Goal: Task Accomplishment & Management: Manage account settings

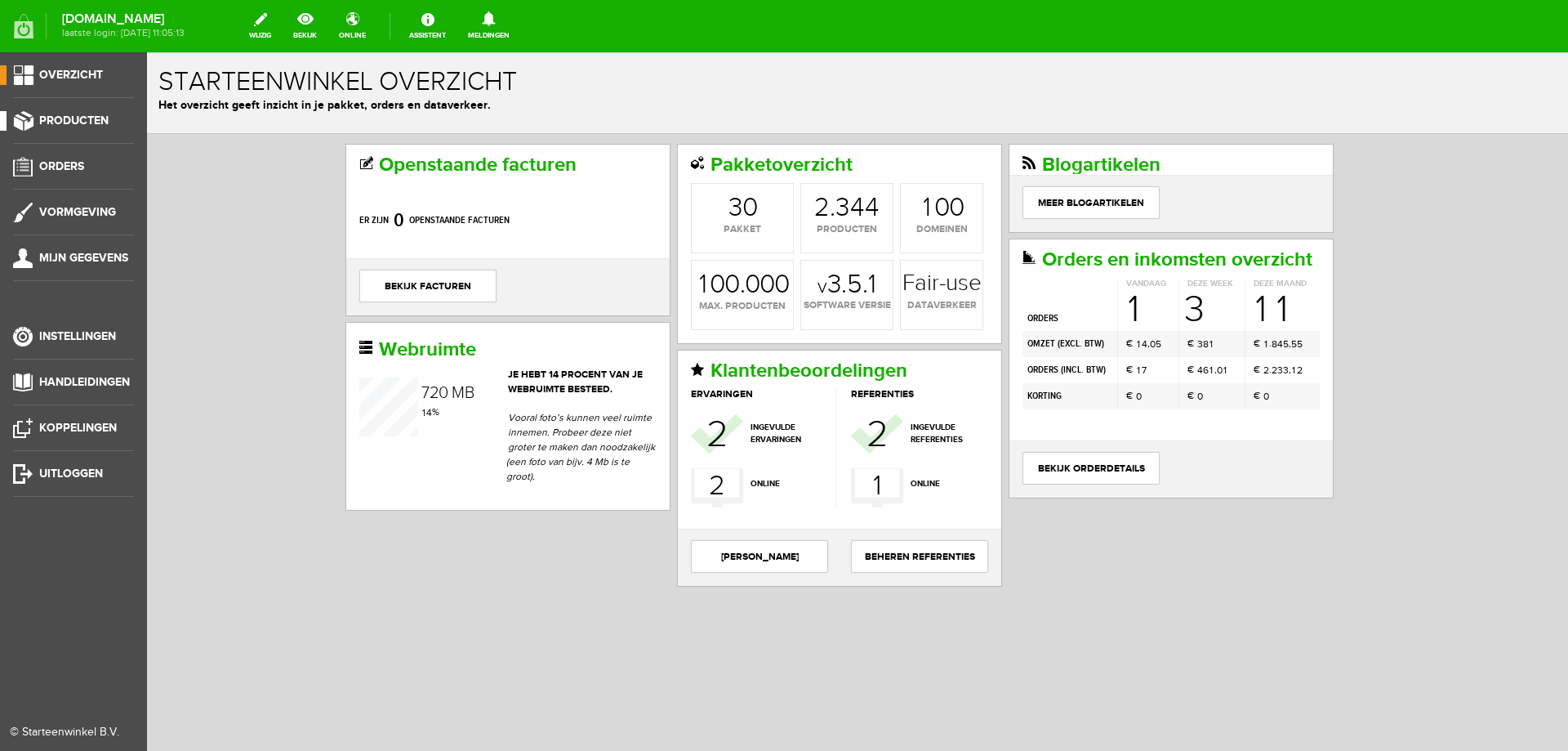
click at [61, 119] on span "Producten" at bounding box center [74, 120] width 70 height 14
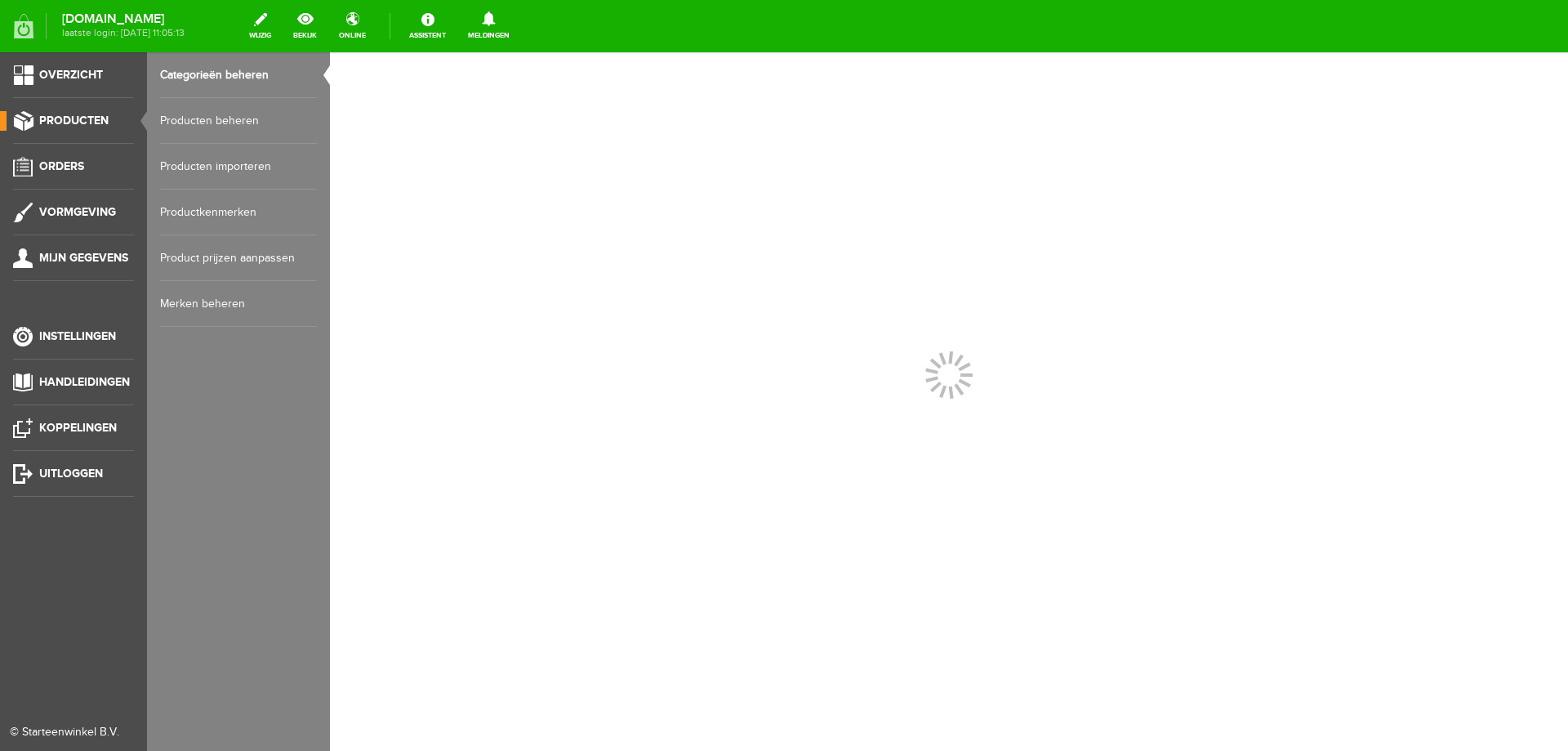
click at [178, 120] on link "Producten beheren" at bounding box center [238, 121] width 157 height 46
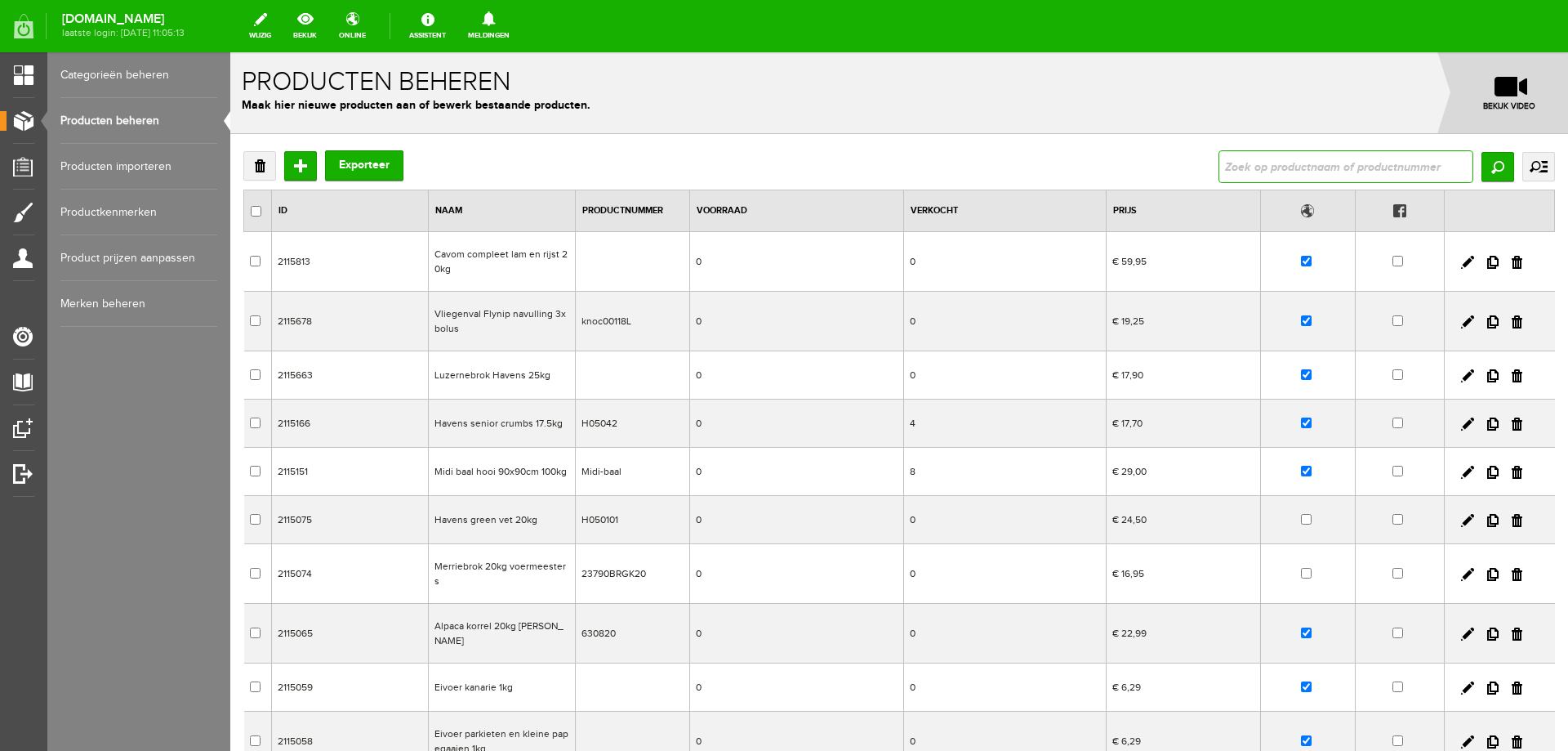
click at [1256, 175] on input "text" at bounding box center [1346, 167] width 255 height 32
type input "bolchry"
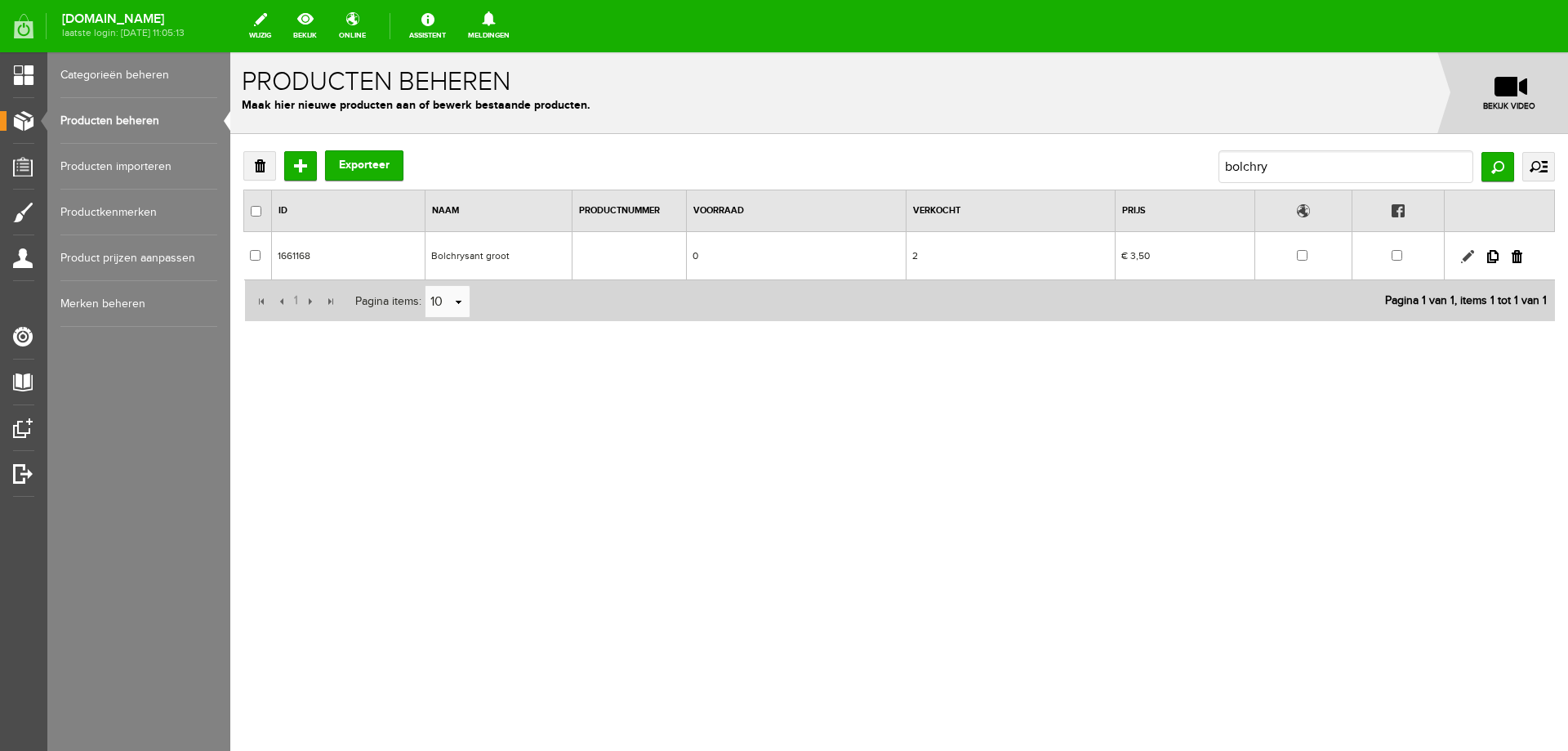
click at [1468, 255] on link at bounding box center [1467, 256] width 13 height 13
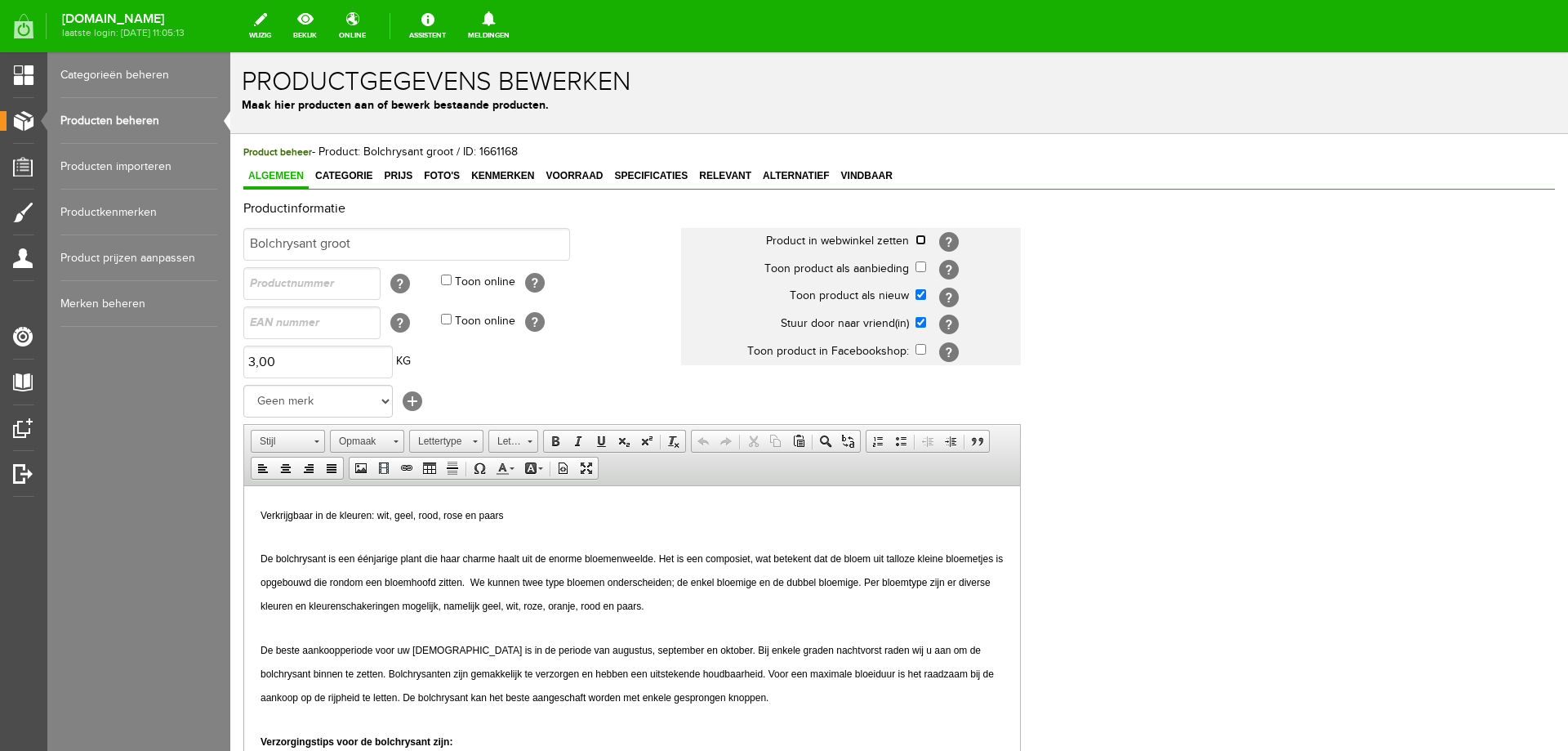
click at [922, 242] on input "checkbox" at bounding box center [921, 239] width 10 height 10
checkbox input "true"
click at [445, 171] on span "Foto's" at bounding box center [442, 175] width 46 height 11
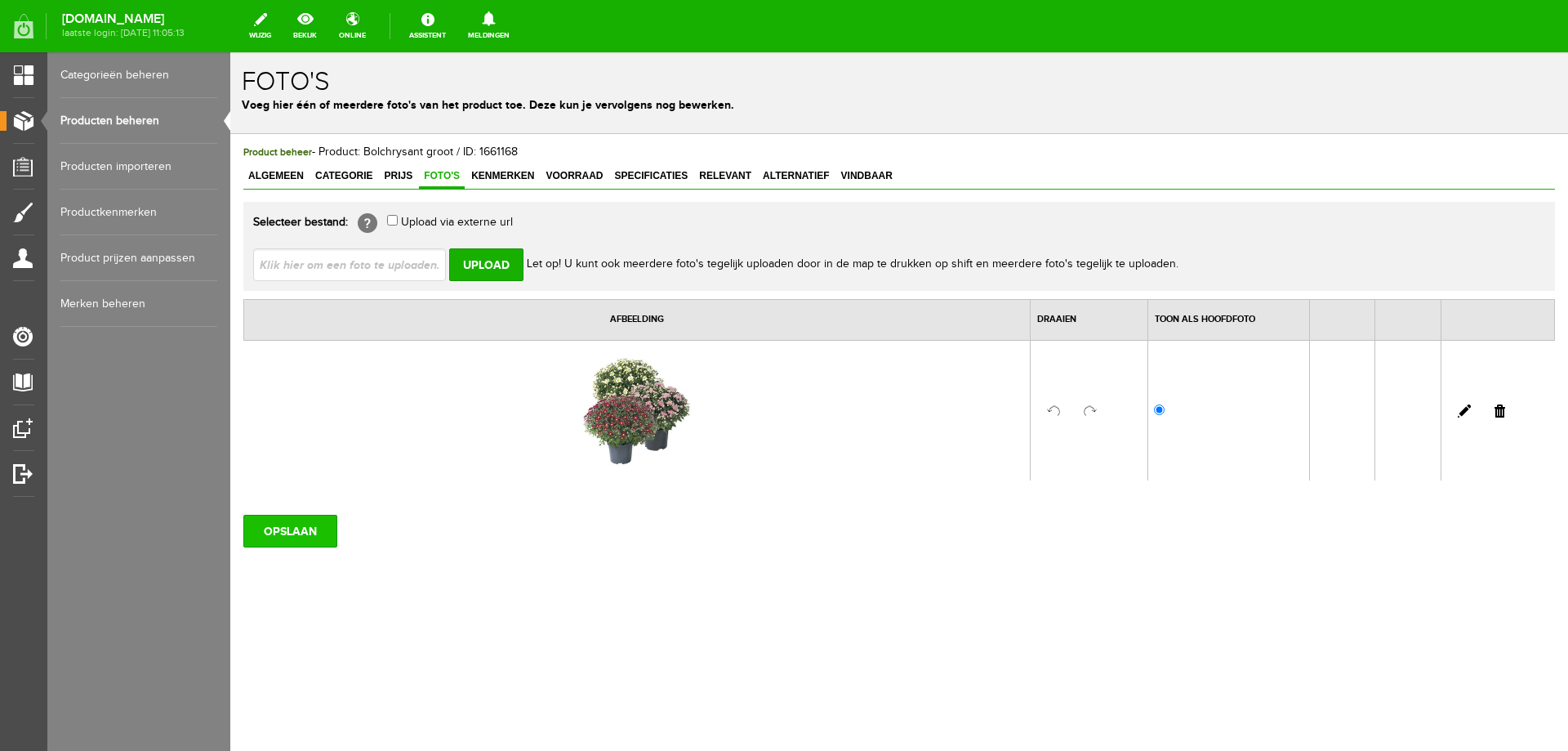
click at [284, 527] on input "OPSLAAN" at bounding box center [290, 530] width 94 height 32
click at [292, 536] on input "OPSLAAN" at bounding box center [290, 530] width 94 height 32
click at [288, 535] on input "OPSLAAN" at bounding box center [290, 530] width 94 height 32
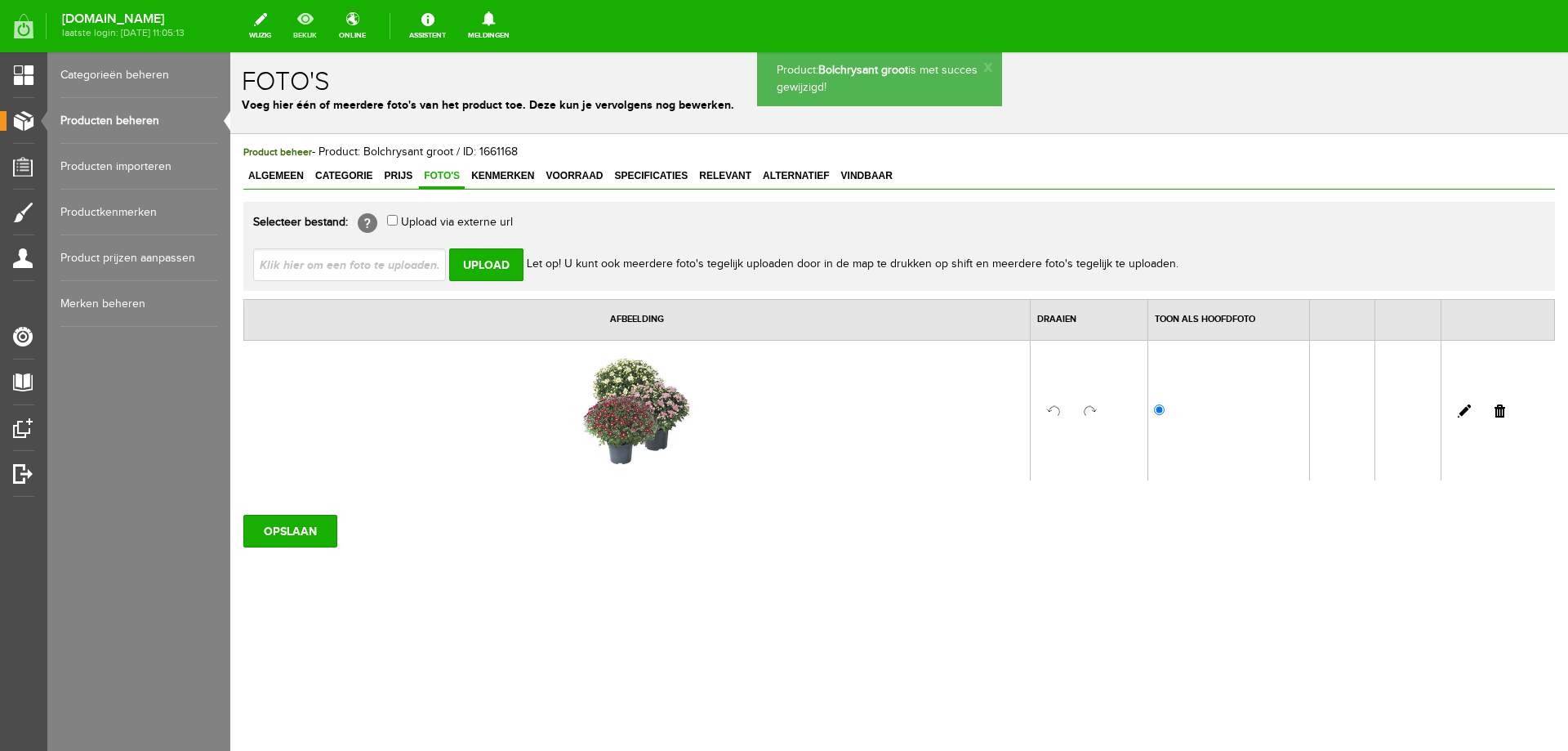
click at [327, 30] on link "bekijk" at bounding box center [305, 26] width 43 height 36
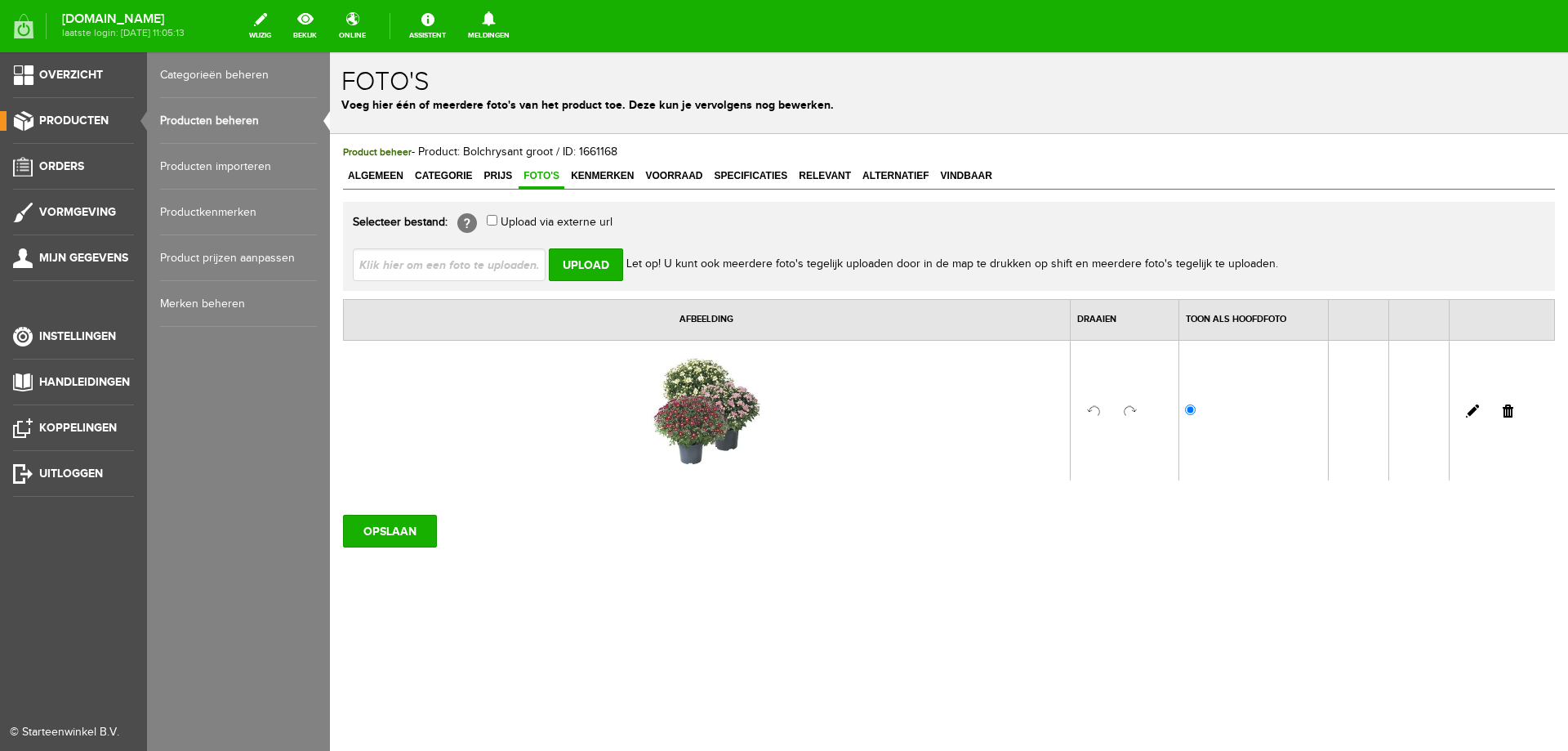
click at [188, 126] on link "Producten beheren" at bounding box center [238, 121] width 157 height 46
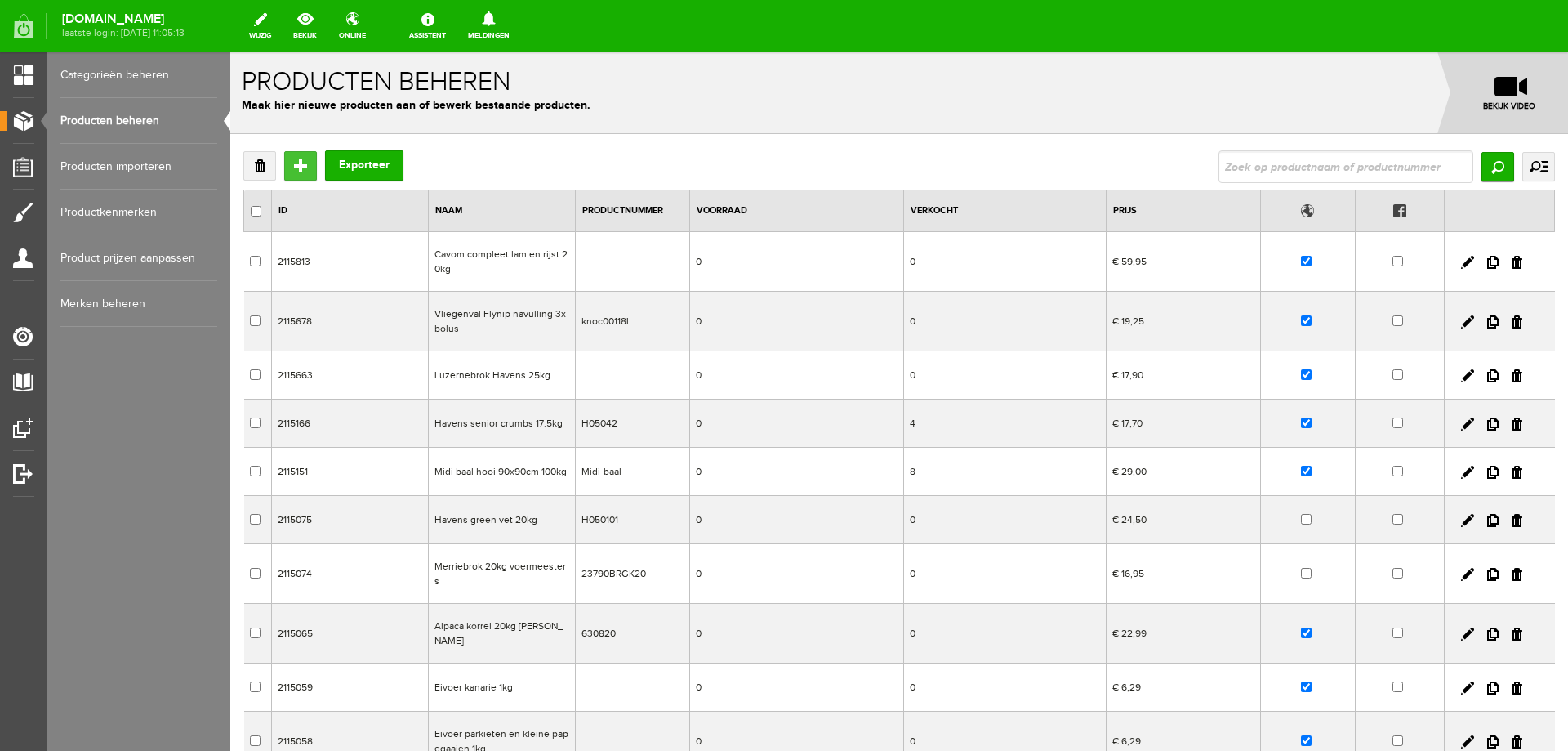
click at [300, 167] on input "Toevoegen" at bounding box center [300, 165] width 32 height 30
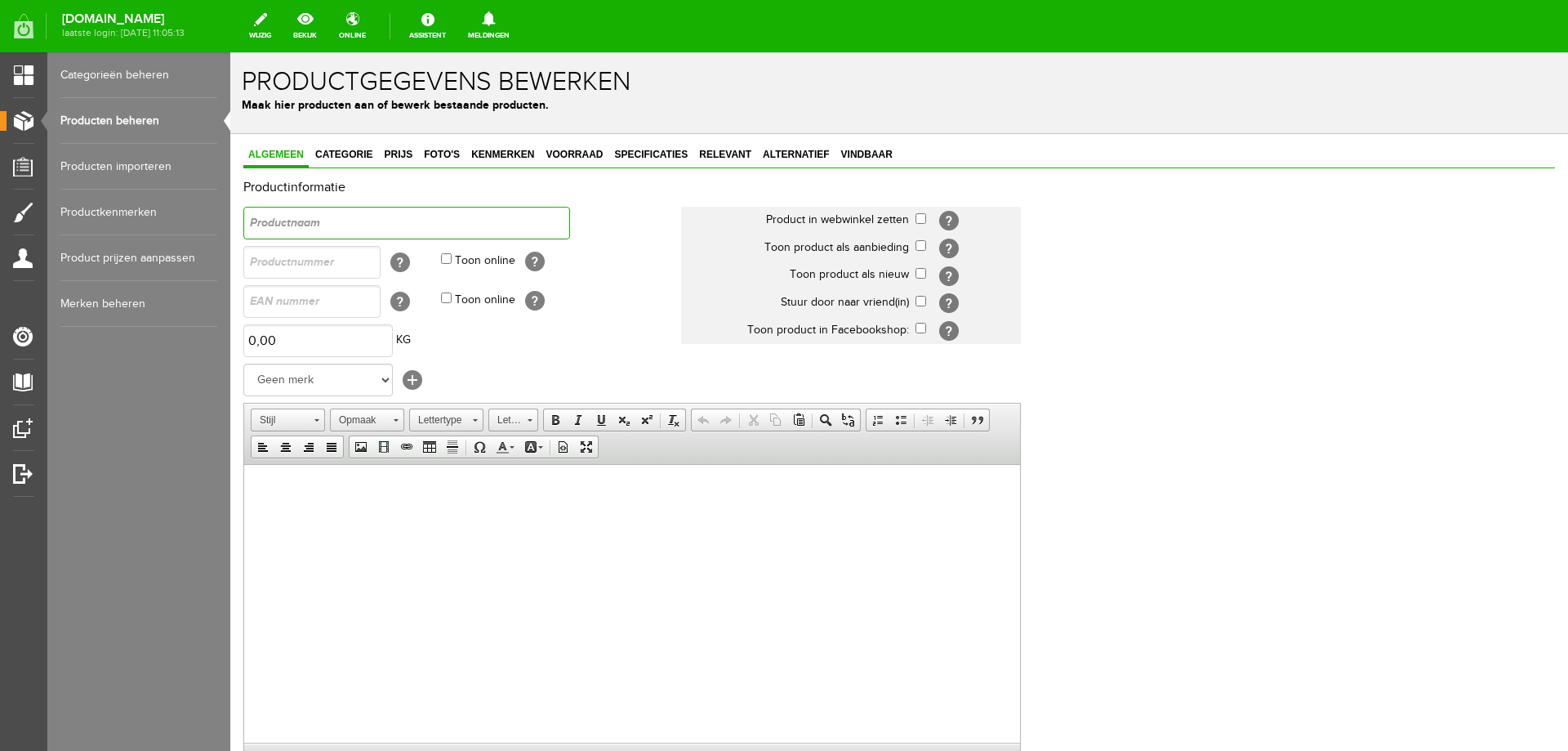
click at [404, 222] on input "text" at bounding box center [407, 223] width 327 height 32
paste input "SOJASCHROOT 44/7 GEMALEN 20KG"
click at [258, 221] on input "SOJASCHROOT 44/7 GEMALEN 20KG" at bounding box center [407, 223] width 327 height 32
type input "Sojaschroot gemalen 20kg"
click at [278, 260] on input "text" at bounding box center [312, 262] width 137 height 32
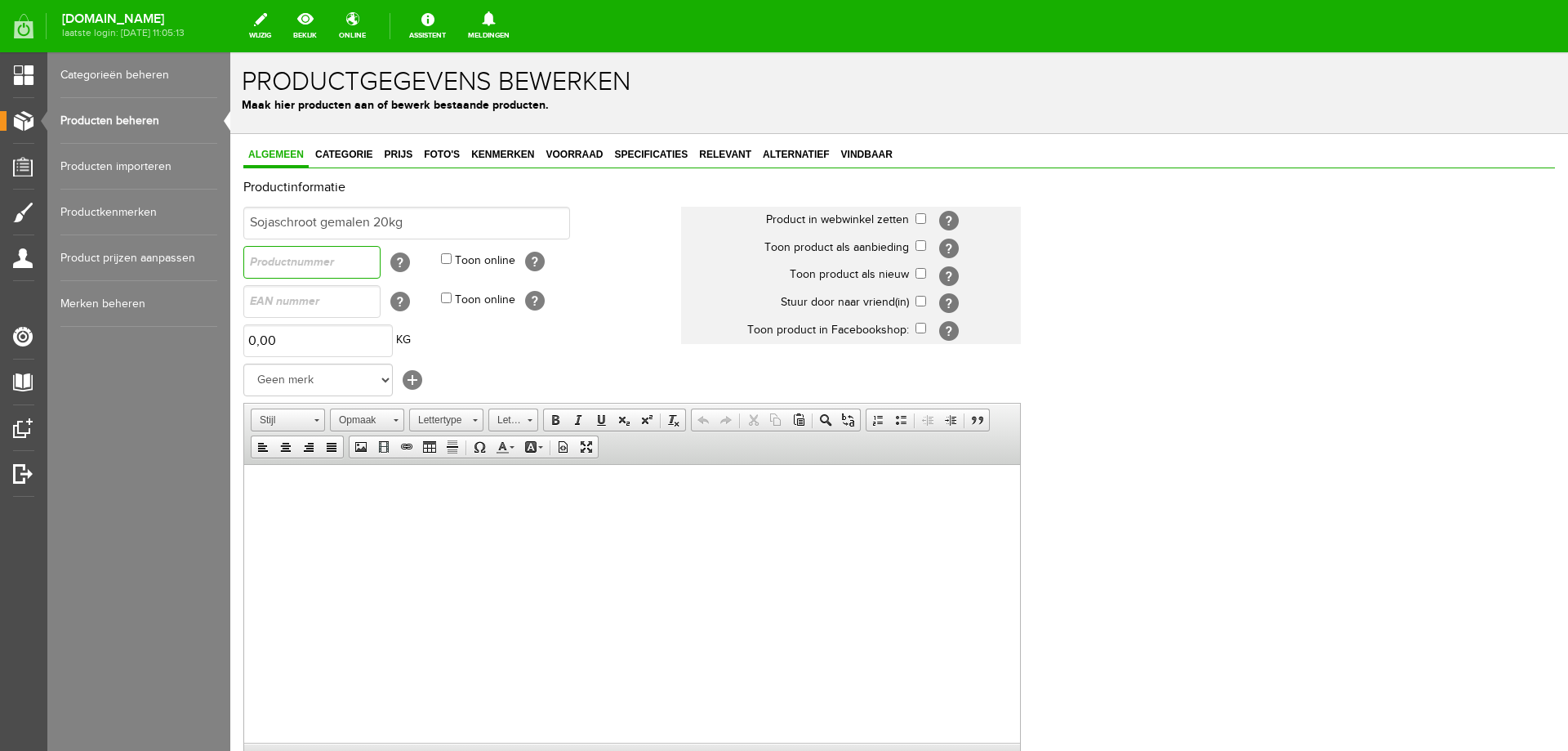
paste input "21738ME3K20"
type input "21738ME3K20"
click at [371, 513] on html at bounding box center [632, 489] width 775 height 50
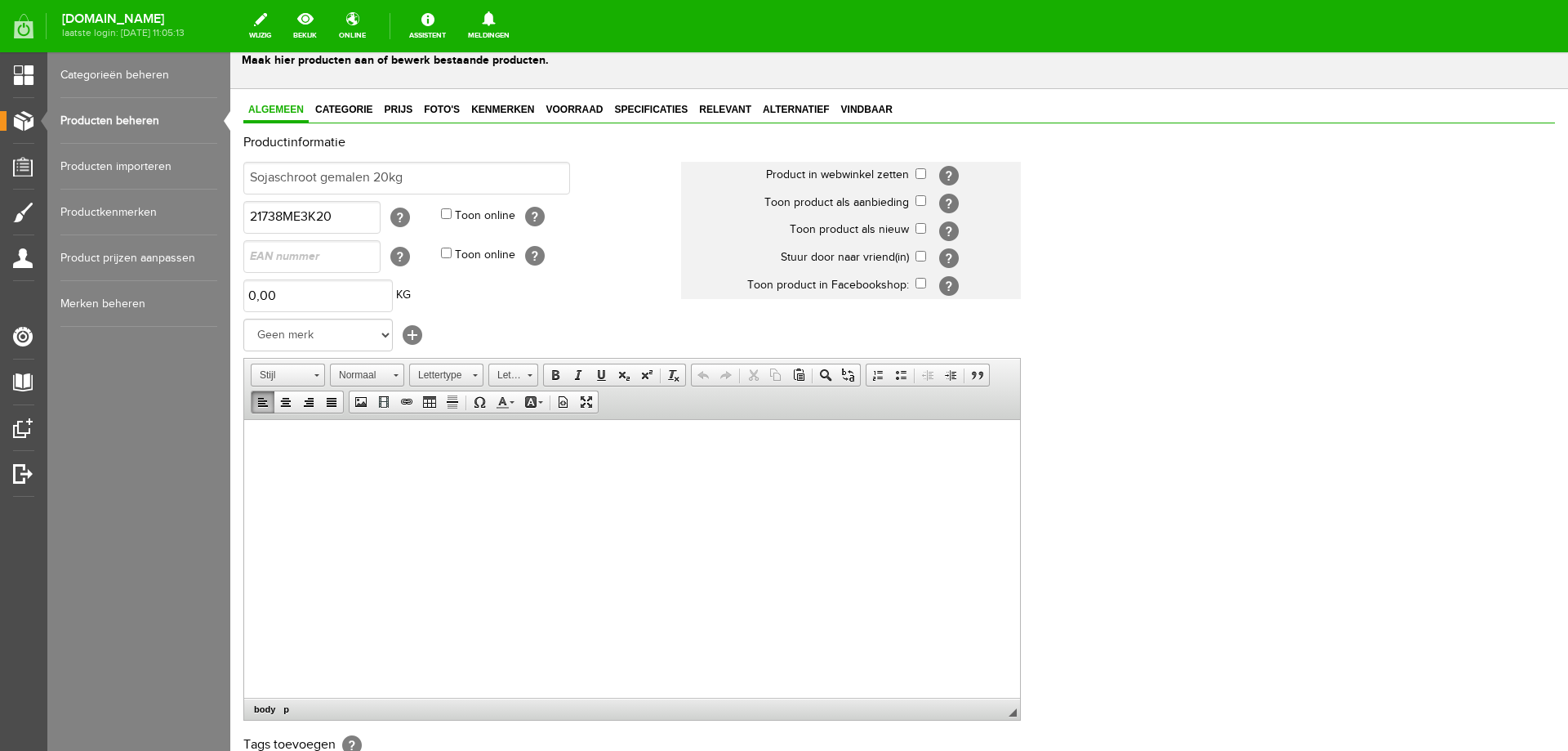
scroll to position [82, 0]
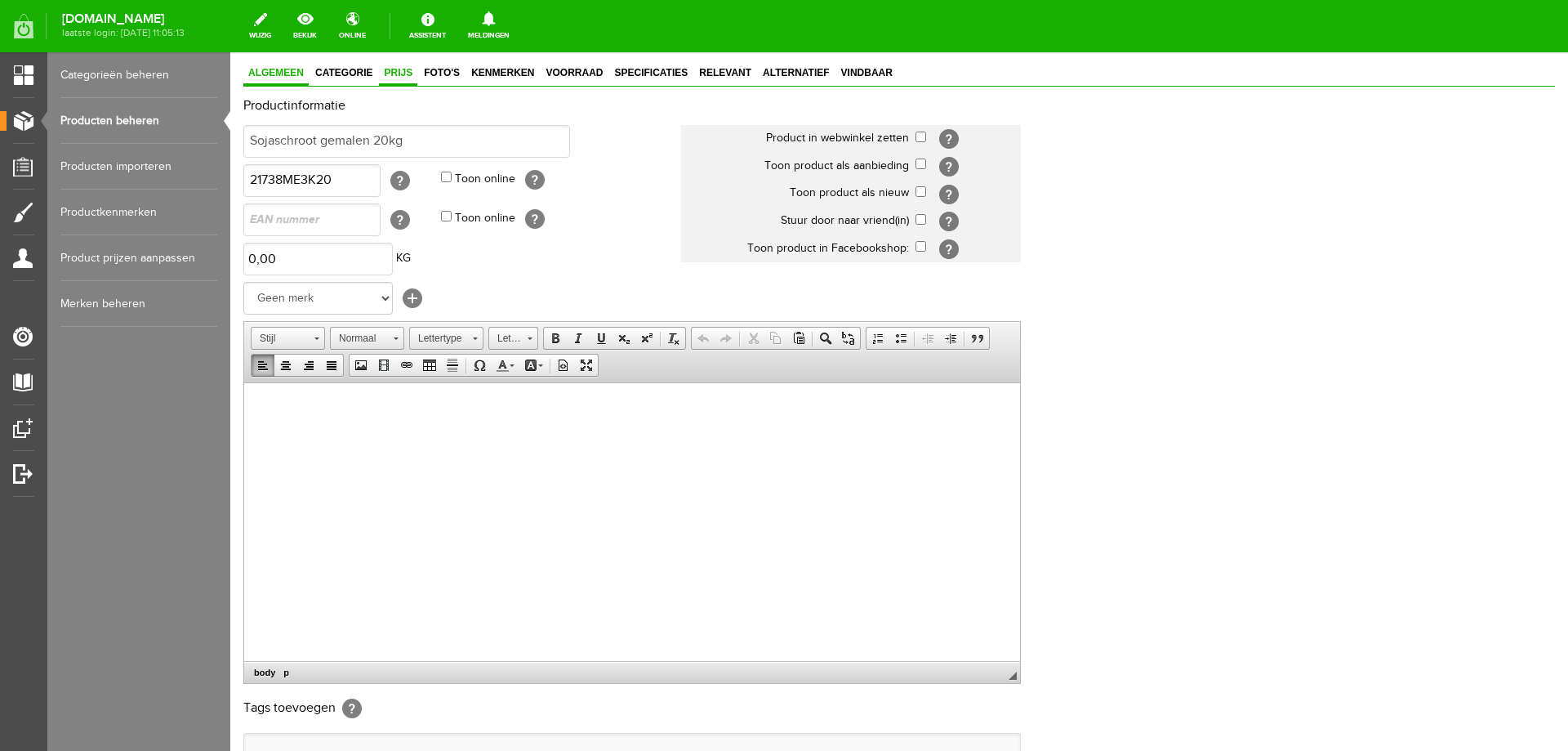
click at [393, 76] on span "Prijs" at bounding box center [398, 72] width 38 height 11
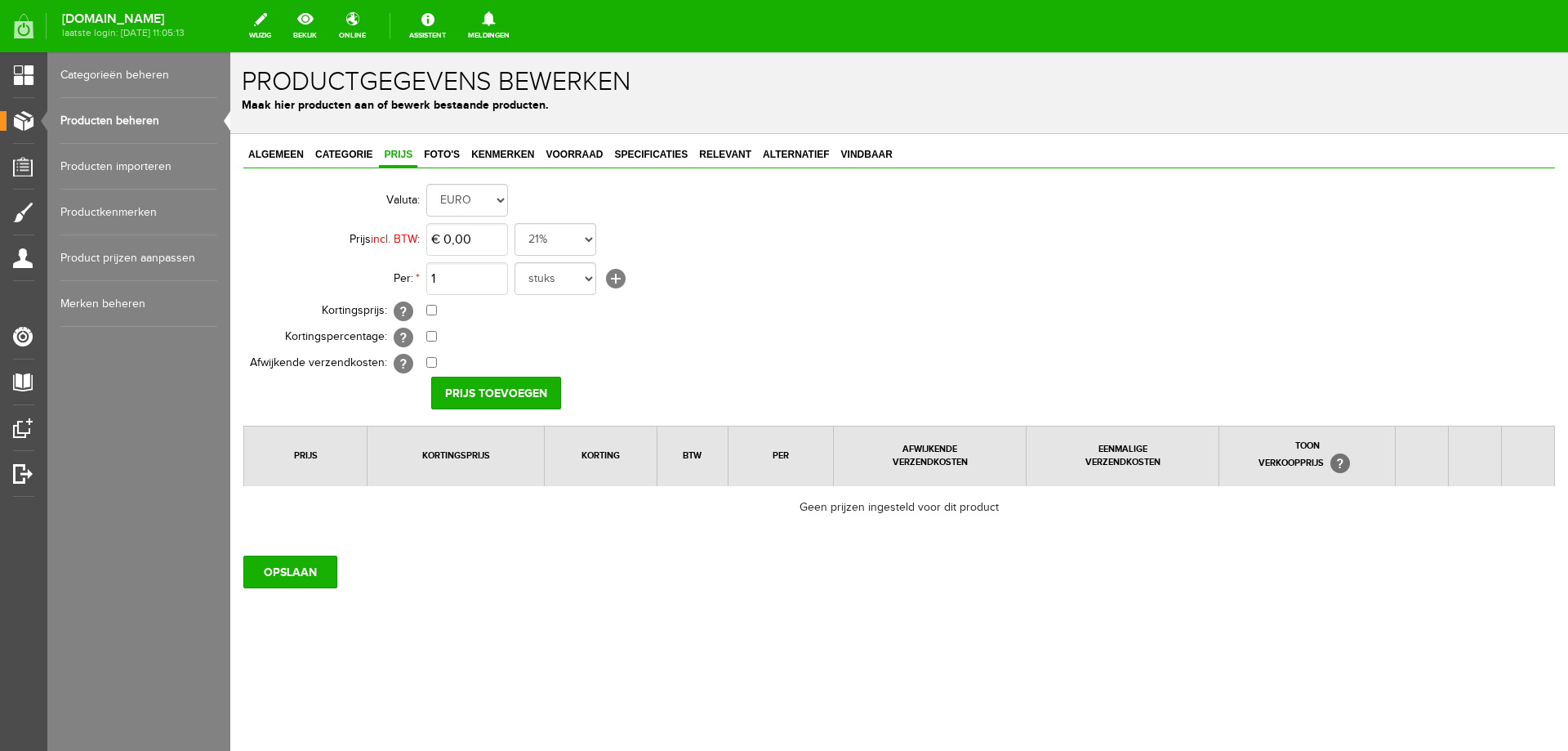
scroll to position [0, 0]
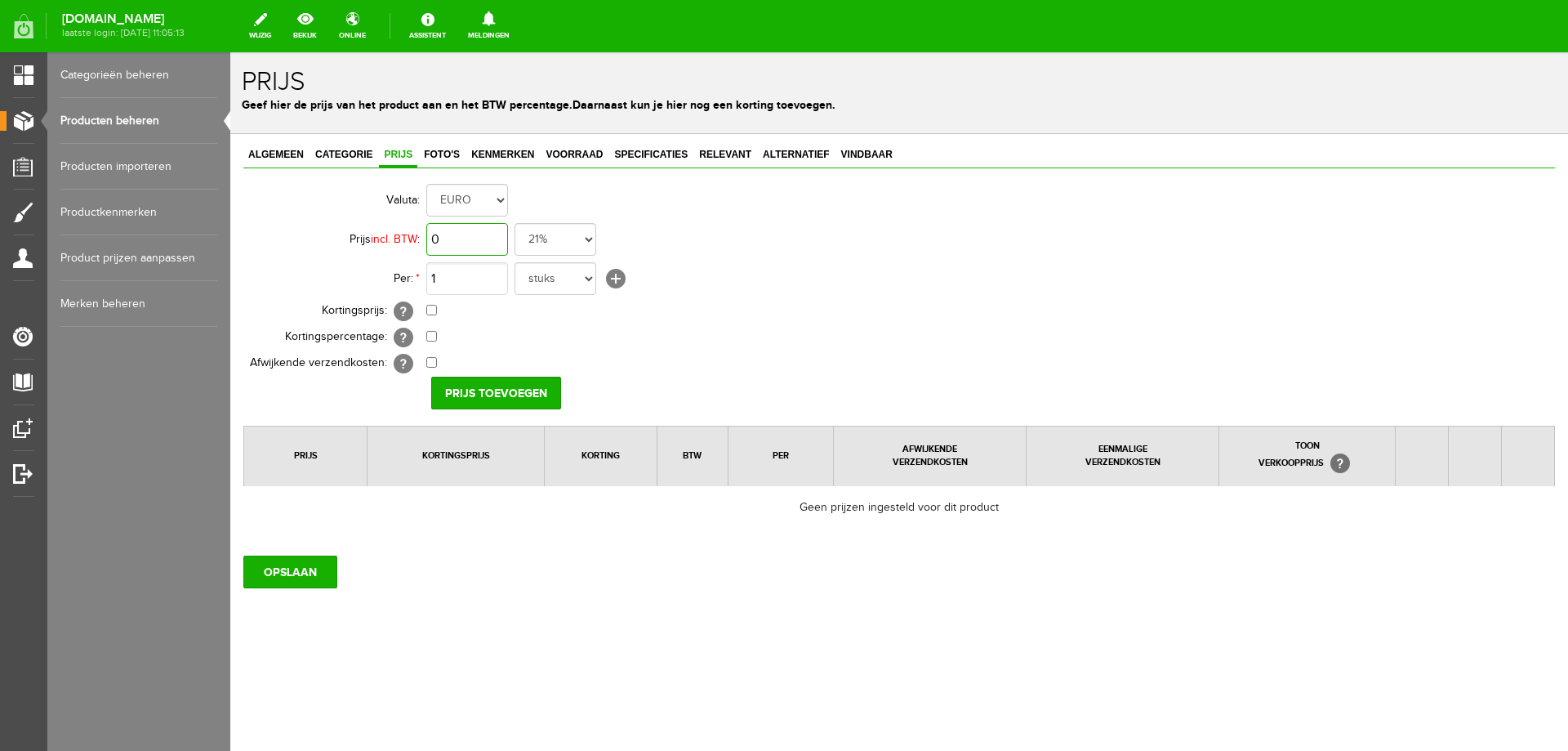
click at [466, 238] on input "0" at bounding box center [467, 239] width 82 height 32
type input "€ 15,00"
click at [475, 392] on input "Prijs toevoegen" at bounding box center [496, 393] width 130 height 32
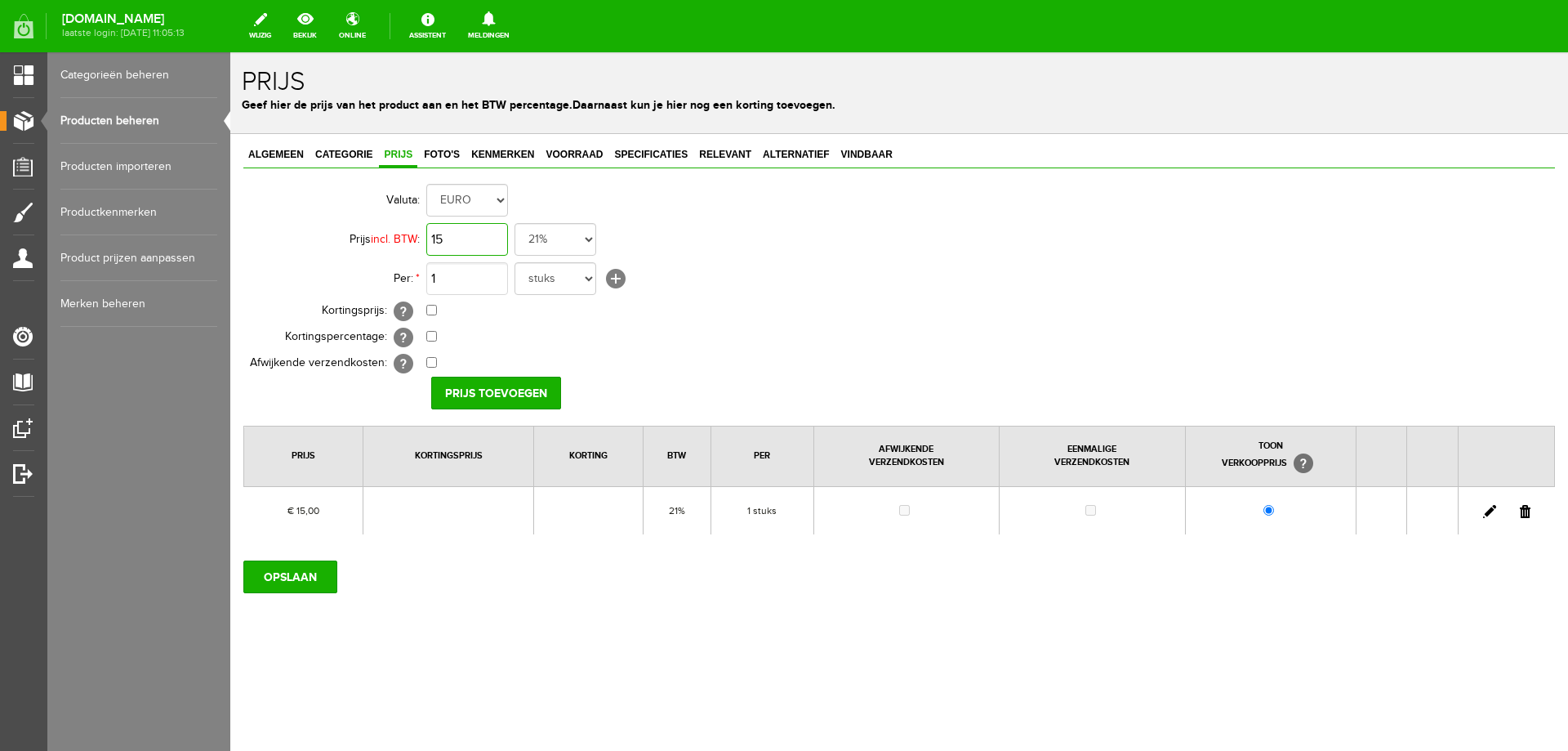
click at [474, 242] on input "15" at bounding box center [467, 239] width 82 height 32
type input "€ 15,00"
click at [444, 159] on span "Foto's" at bounding box center [442, 154] width 46 height 11
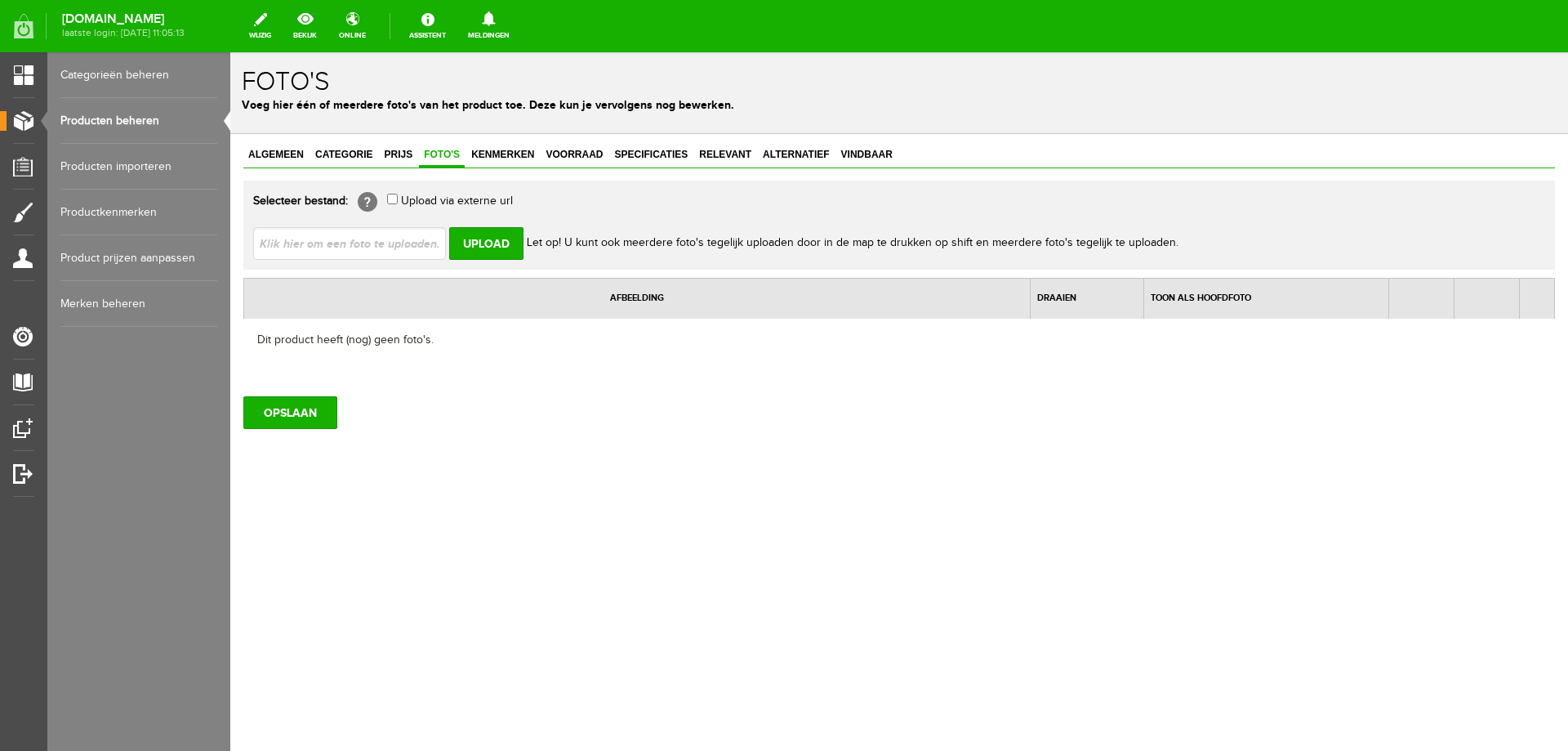
click at [349, 242] on input "file" at bounding box center [356, 243] width 206 height 31
type input "C:\fakepath\sojaschroot.jpg"
type input "sojaschroot.jpg"
click at [473, 243] on input "Upload" at bounding box center [486, 244] width 74 height 32
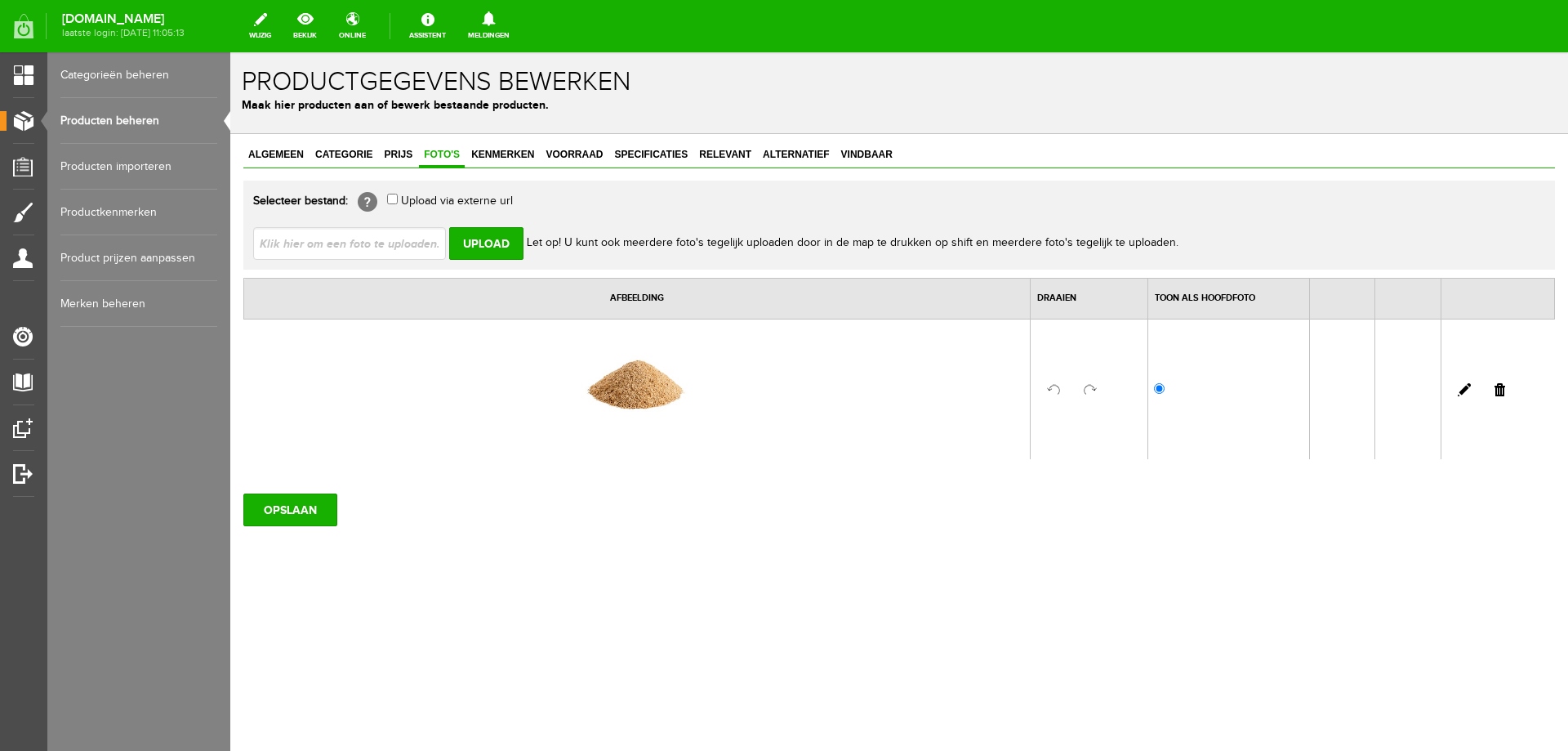
click at [280, 416] on td at bounding box center [638, 388] width 787 height 140
click at [324, 509] on input "OPSLAAN" at bounding box center [290, 510] width 94 height 32
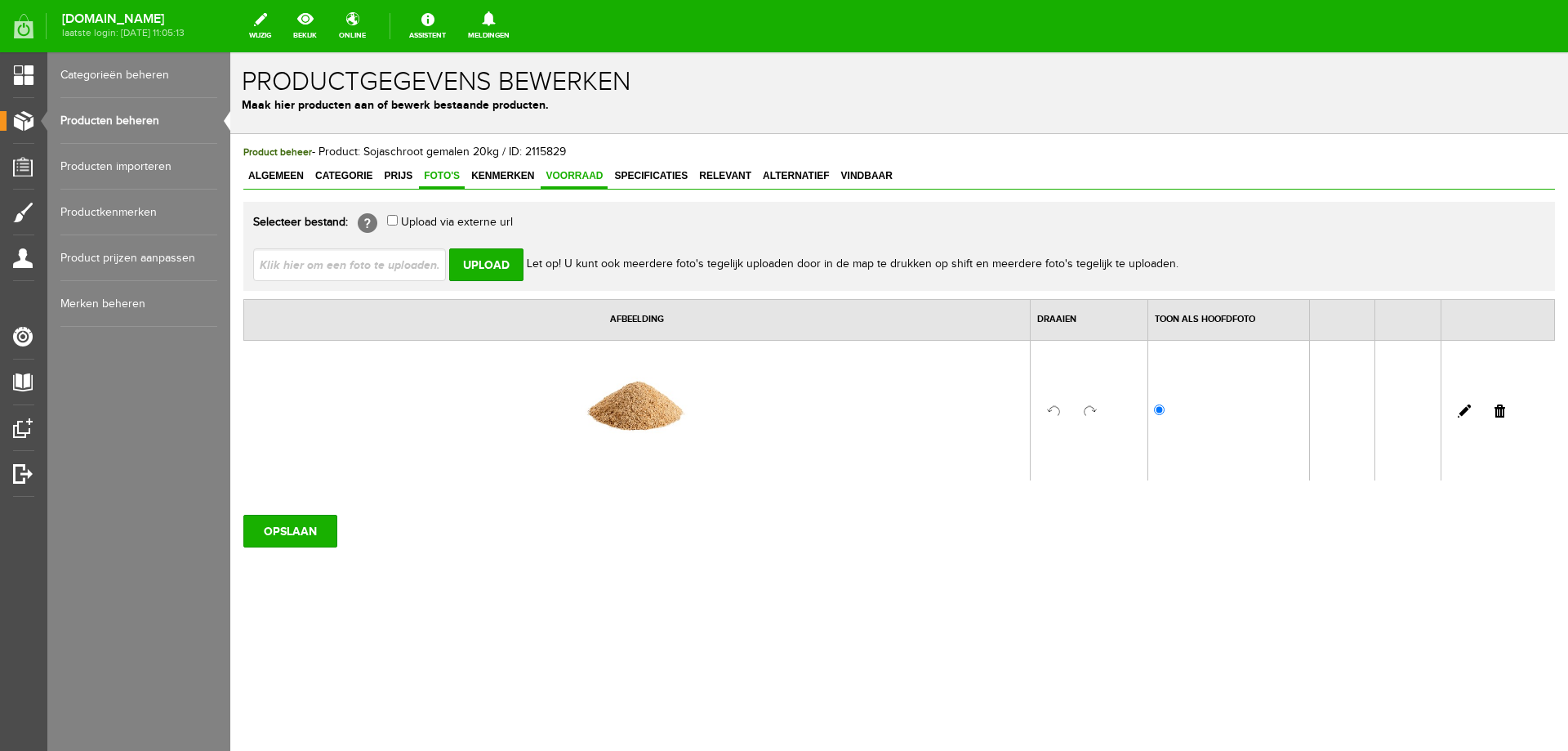
click at [572, 178] on span "Voorraad" at bounding box center [574, 175] width 67 height 11
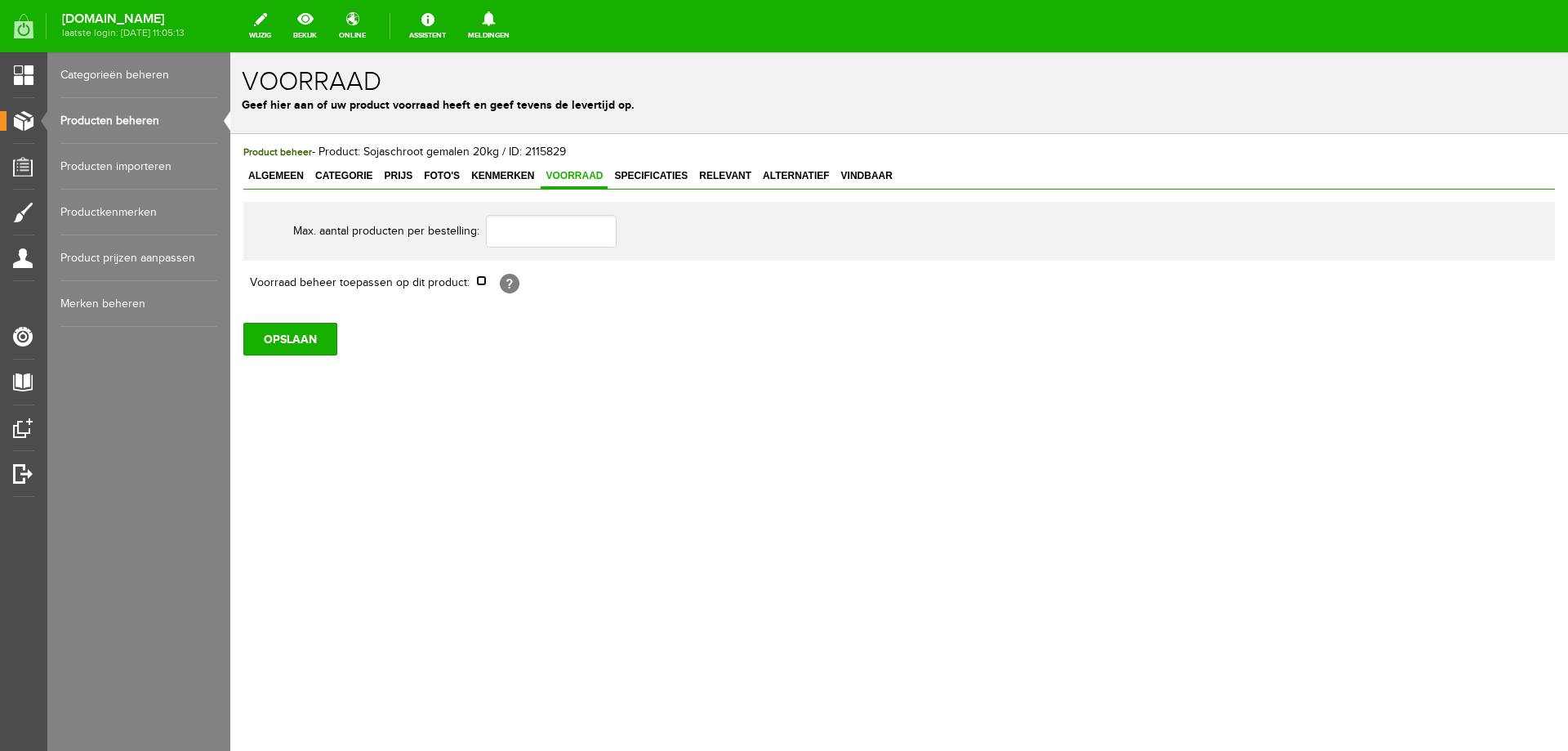
click at [482, 281] on input "checkbox" at bounding box center [481, 280] width 10 height 10
checkbox input "true"
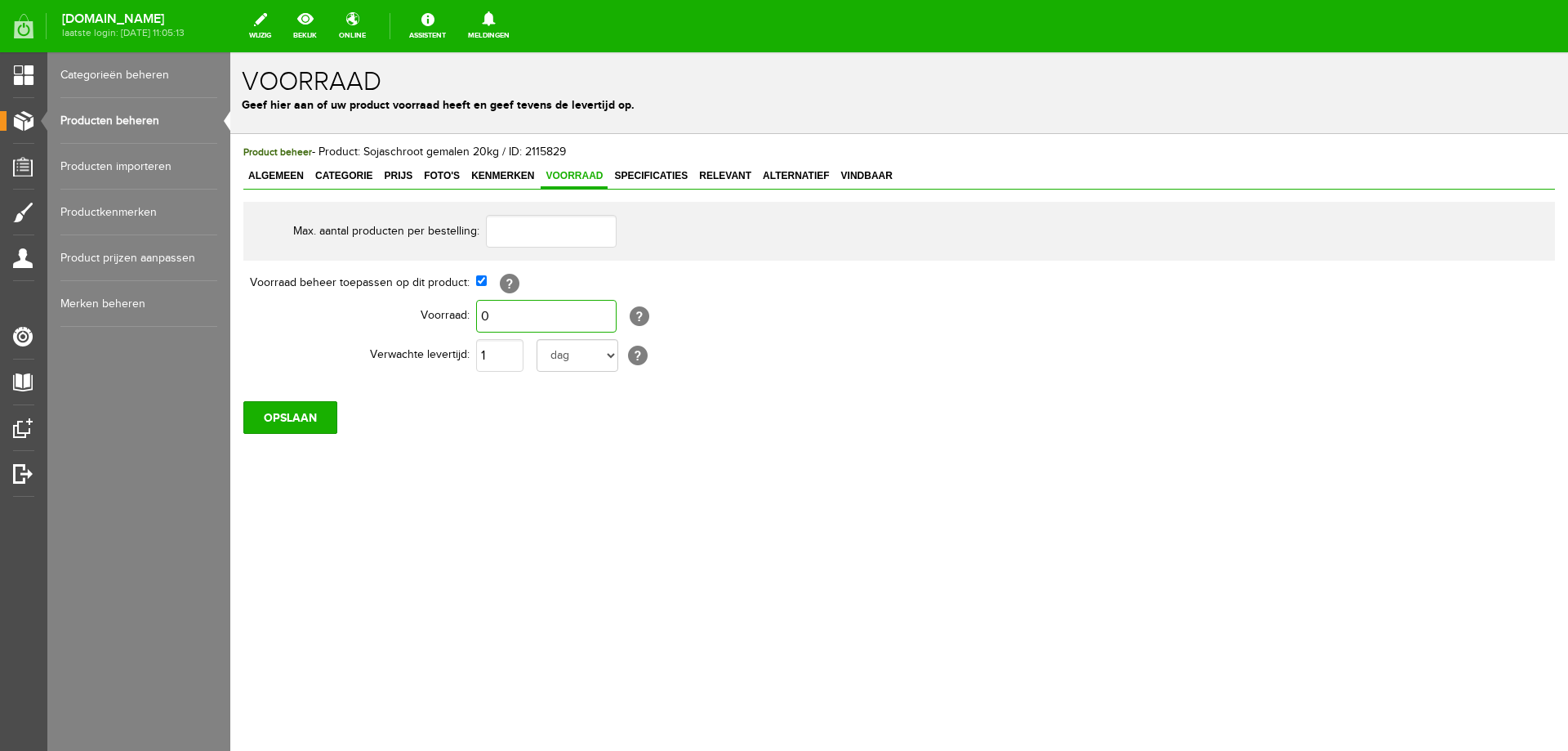
click at [491, 316] on input "0" at bounding box center [546, 316] width 140 height 32
type input "1"
click at [292, 421] on input "OPSLAAN" at bounding box center [290, 417] width 94 height 32
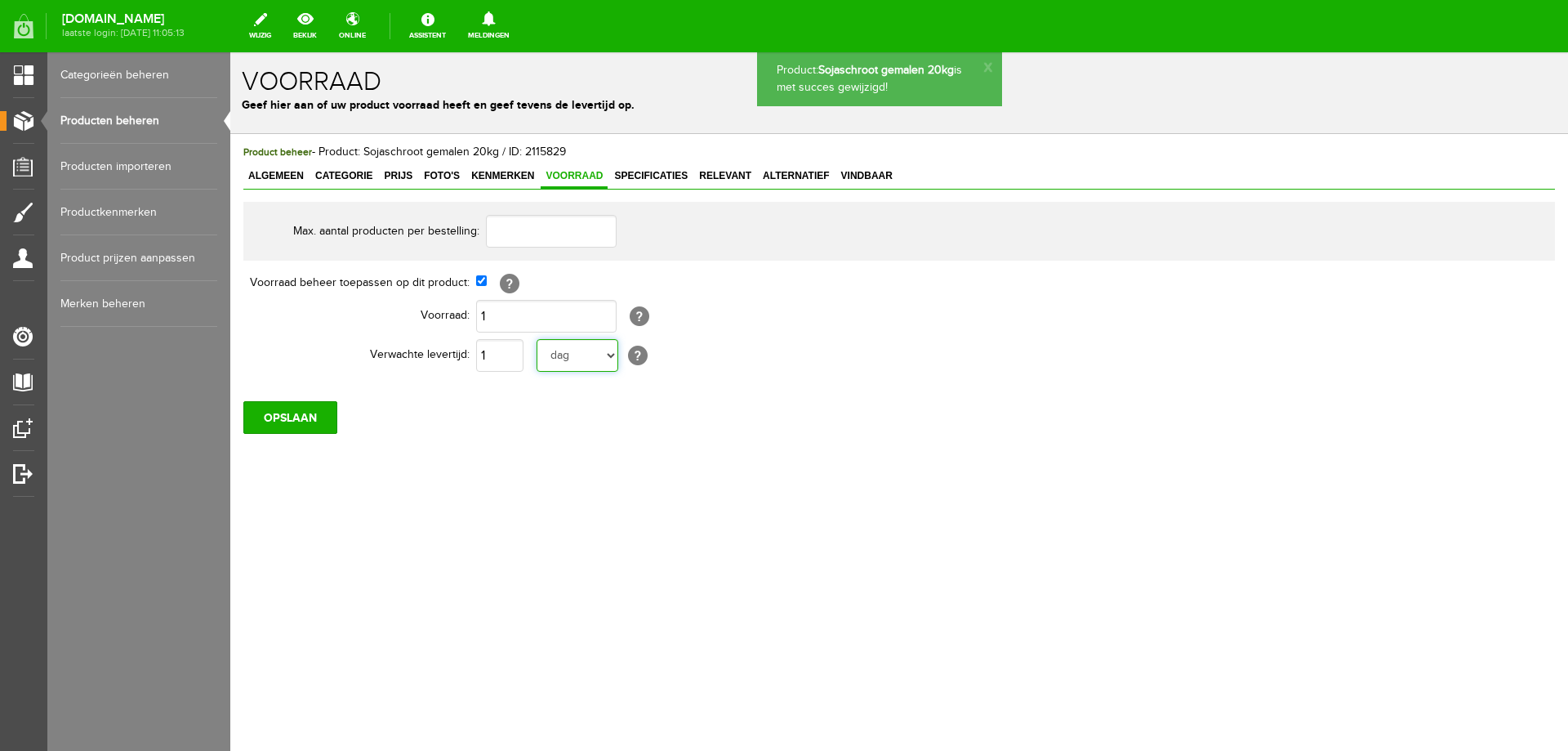
click at [609, 357] on select "dag dagen week weken maand maanden jaar jaren werkdagen" at bounding box center [577, 355] width 82 height 32
click at [609, 356] on select "dag dagen week weken maand maanden jaar jaren werkdagen" at bounding box center [577, 355] width 82 height 32
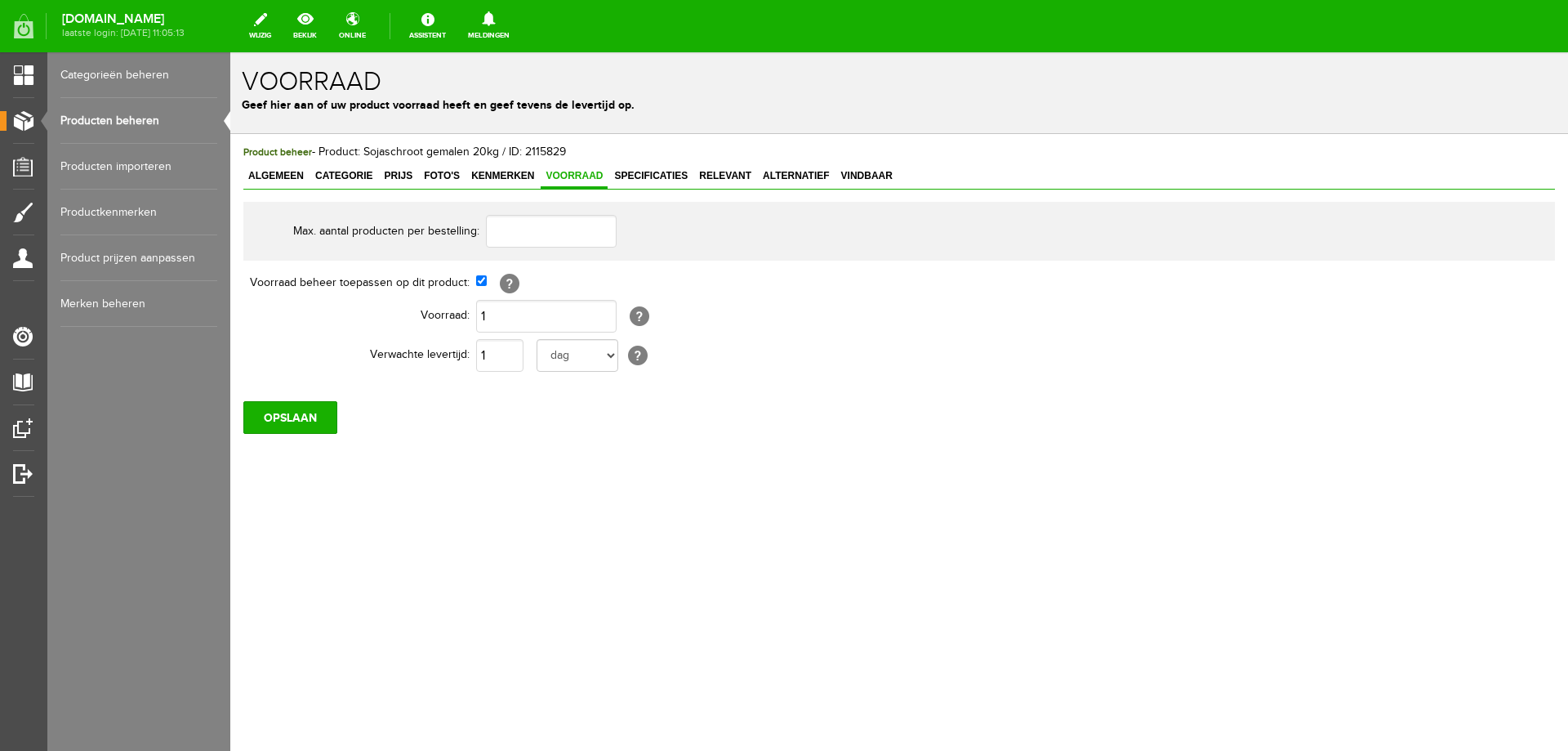
click at [352, 430] on div "OPSLAAN" at bounding box center [899, 411] width 1312 height 46
click at [291, 417] on input "OPSLAAN" at bounding box center [290, 417] width 94 height 32
click at [270, 184] on link "Algemeen" at bounding box center [276, 177] width 66 height 24
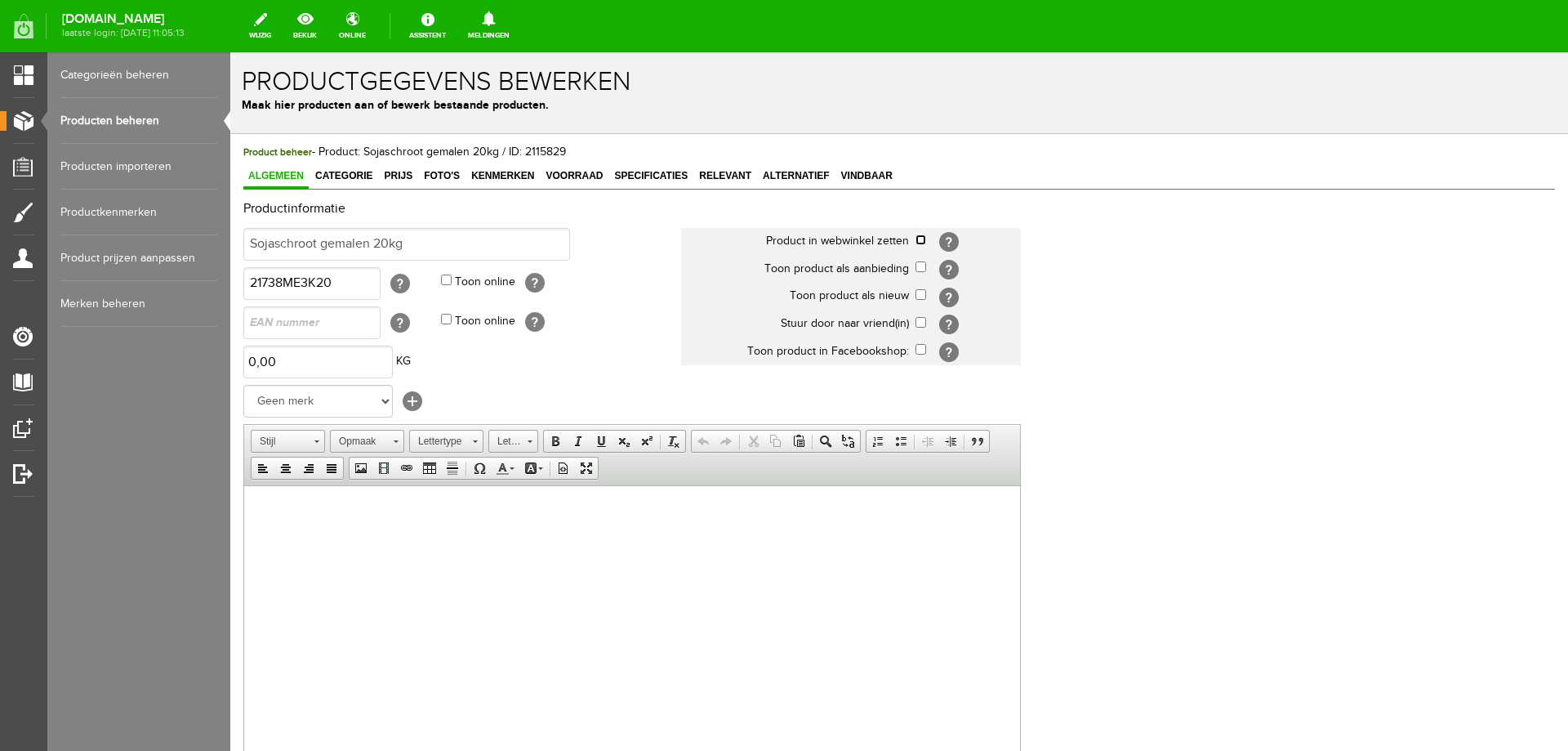
click at [918, 241] on input "checkbox" at bounding box center [921, 239] width 10 height 10
checkbox input "true"
click at [325, 370] on input "0" at bounding box center [318, 362] width 150 height 32
type input "20,00"
click at [287, 535] on html at bounding box center [632, 510] width 775 height 50
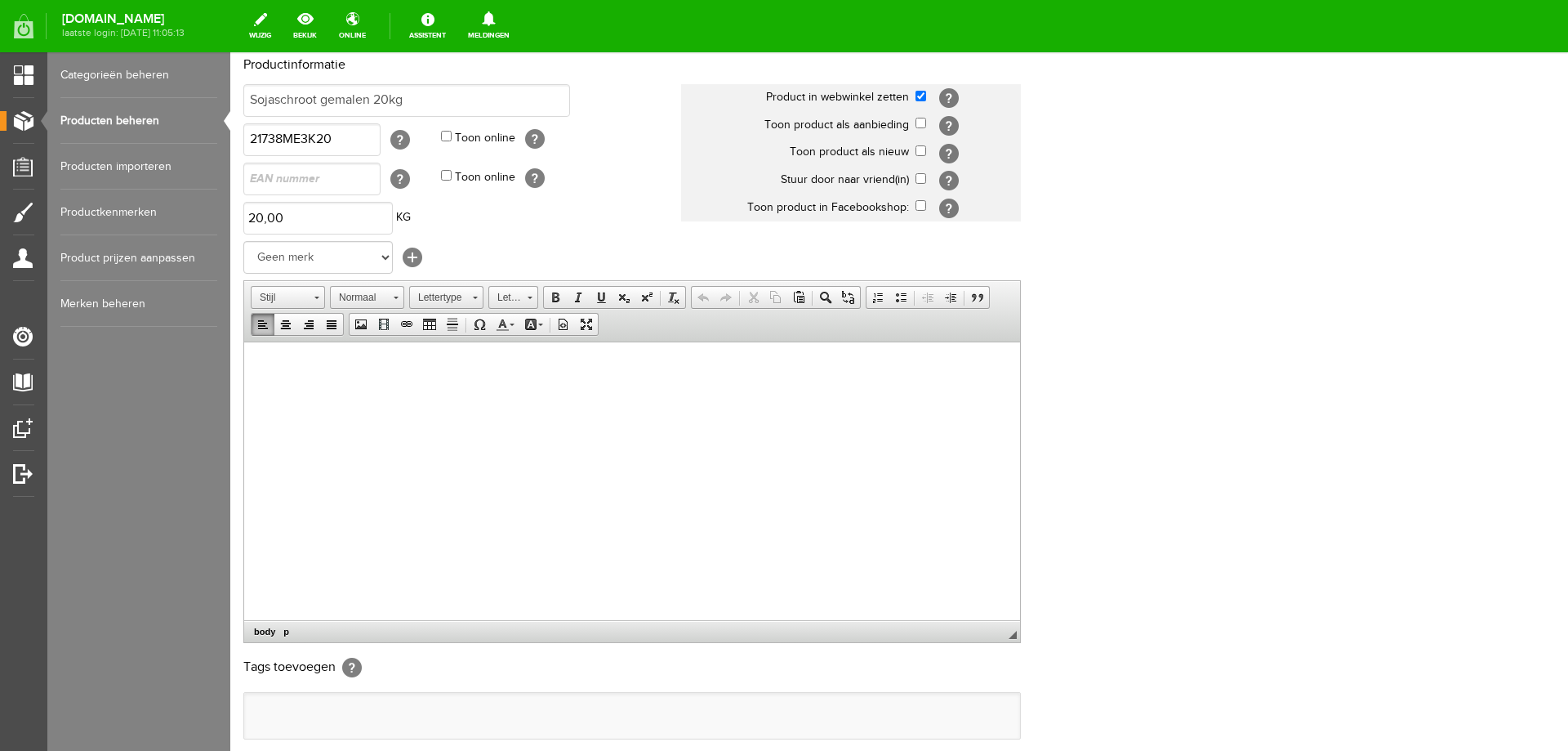
scroll to position [315, 0]
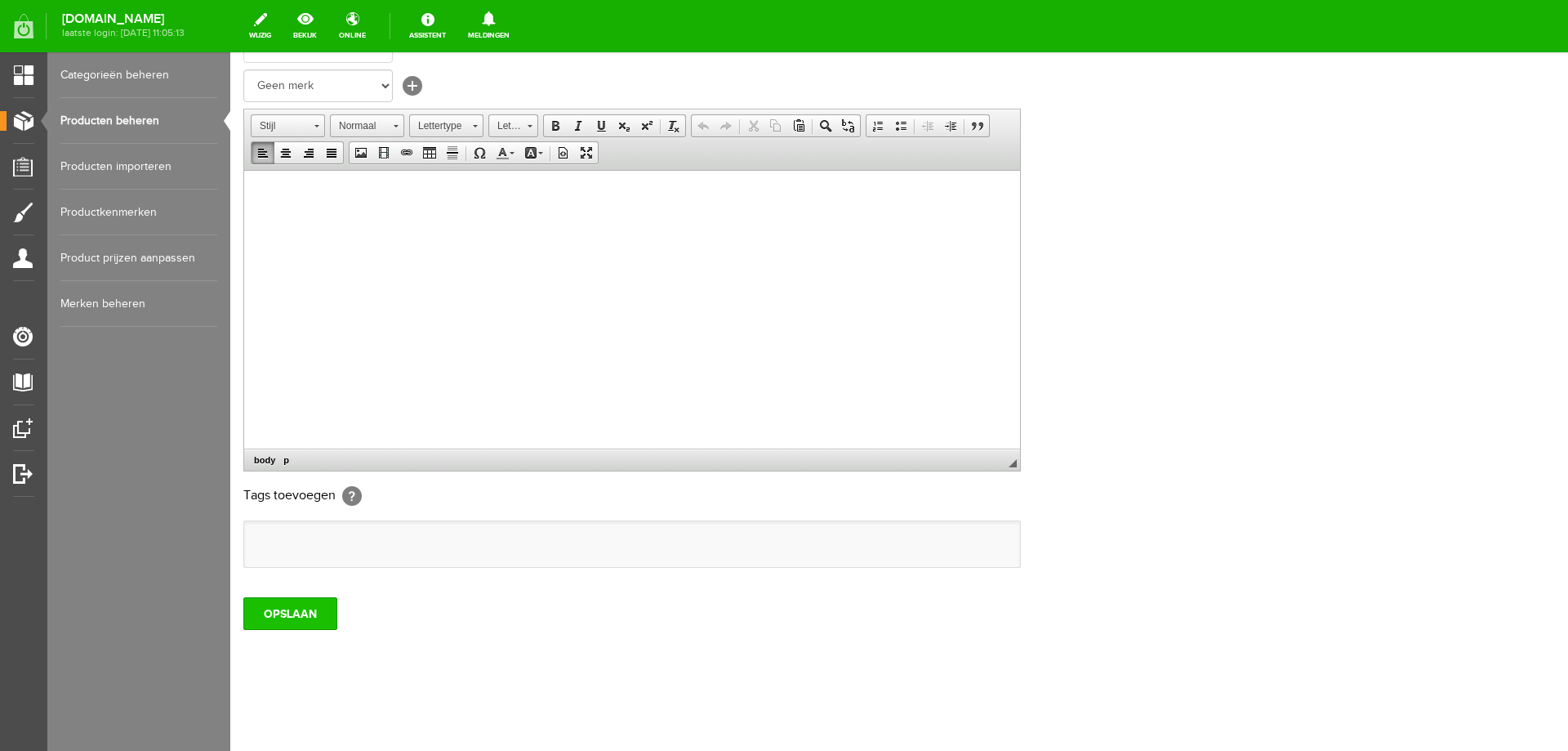
click at [276, 611] on input "OPSLAAN" at bounding box center [290, 613] width 94 height 32
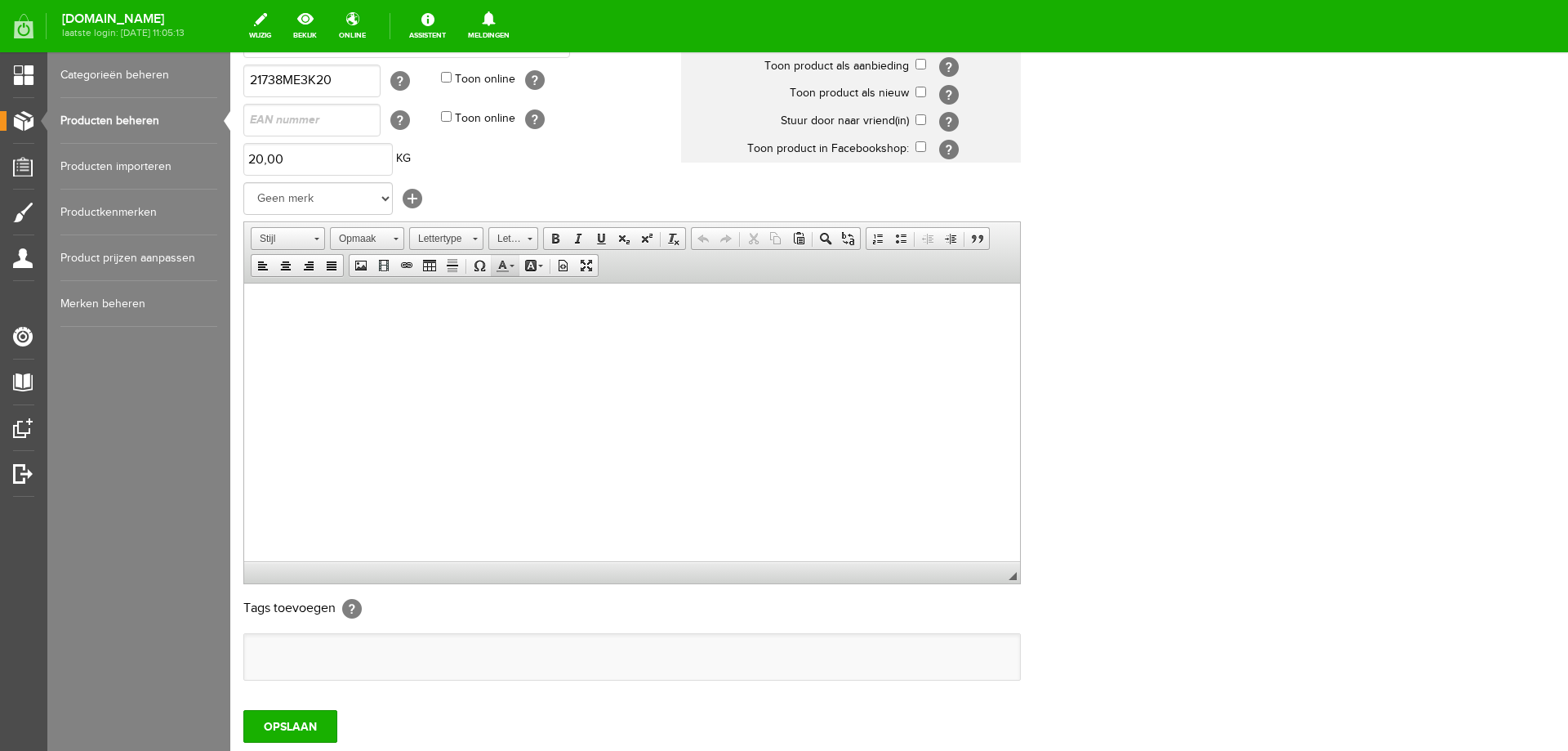
scroll to position [0, 0]
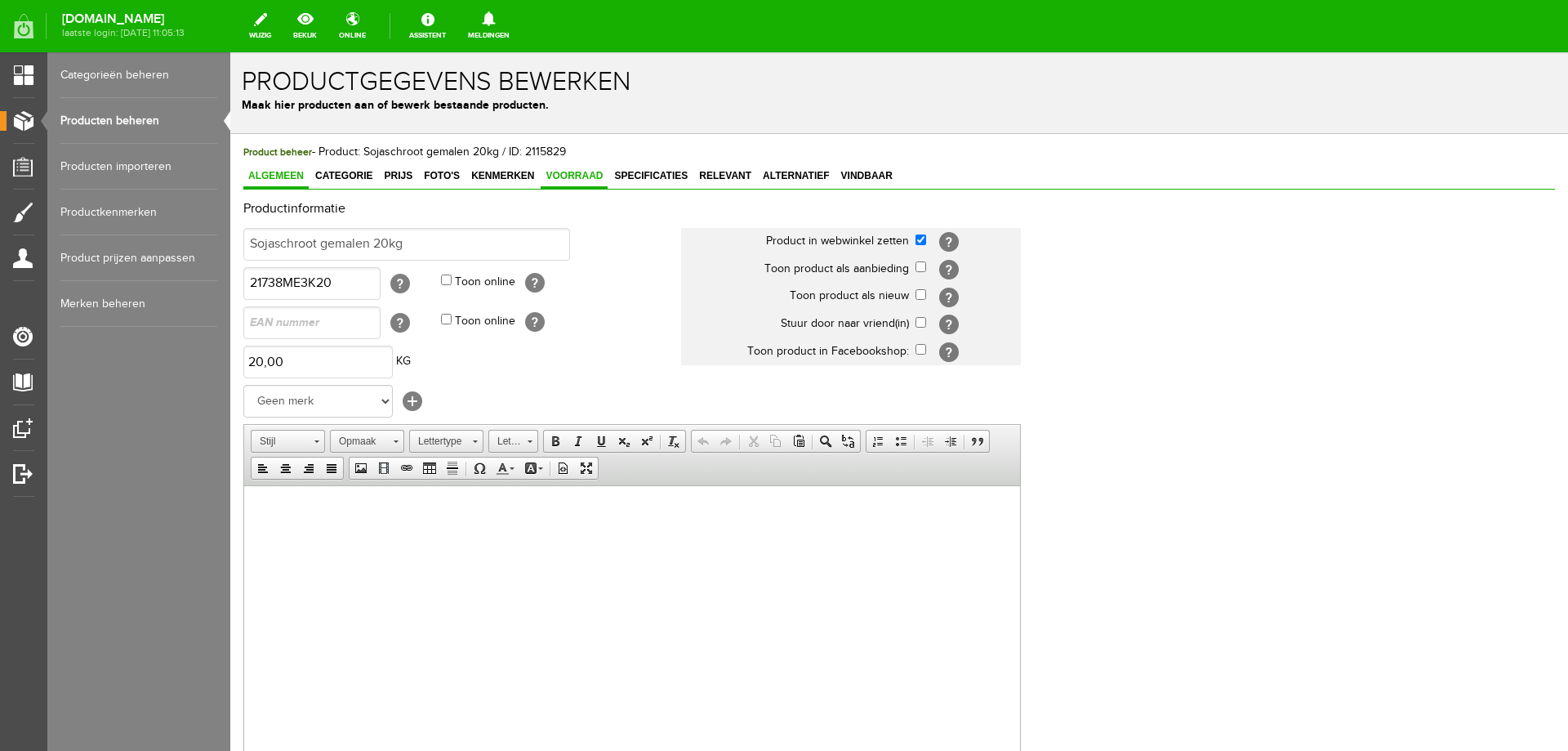
click at [578, 180] on span "Voorraad" at bounding box center [574, 175] width 67 height 11
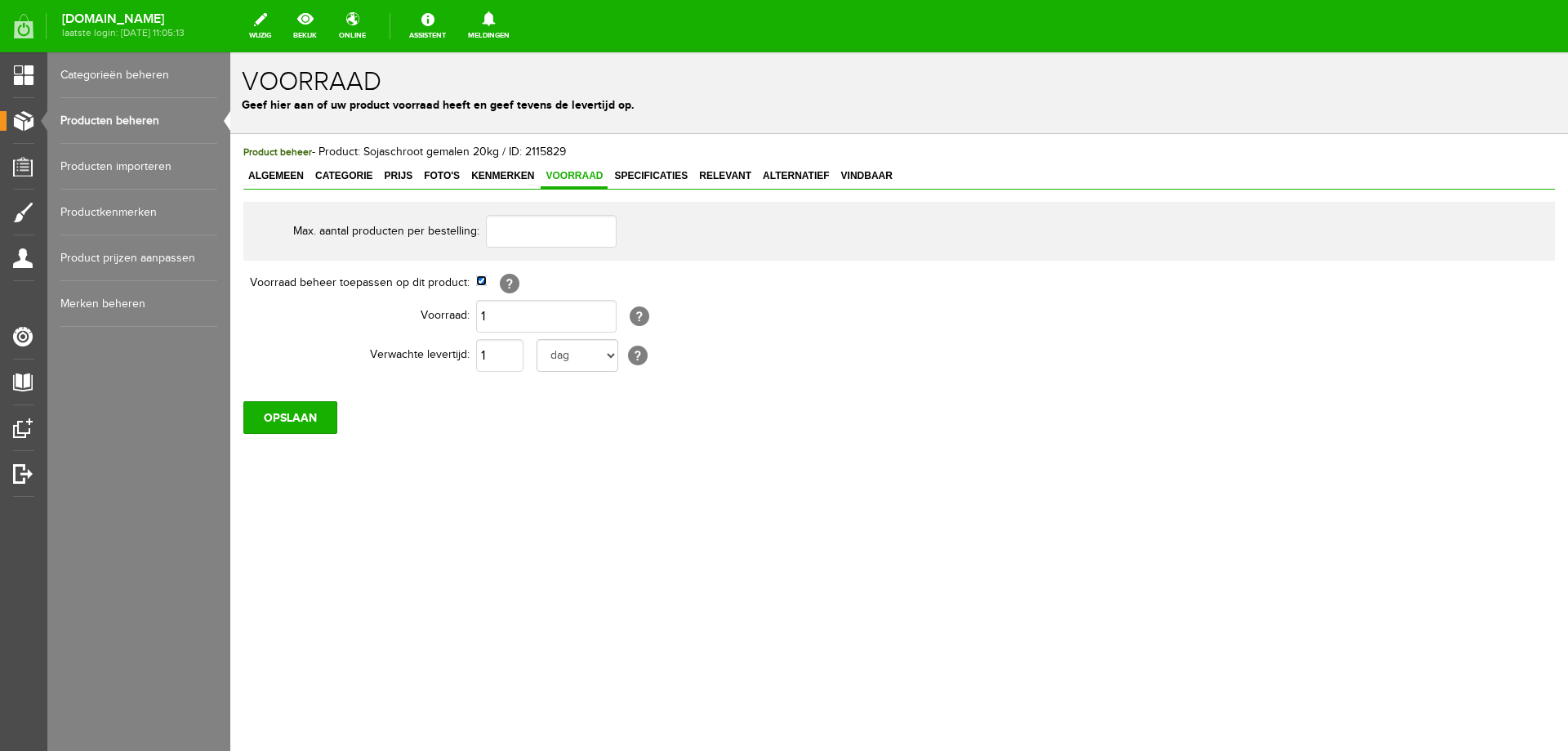
click at [479, 284] on input "checkbox" at bounding box center [481, 280] width 10 height 10
checkbox input "false"
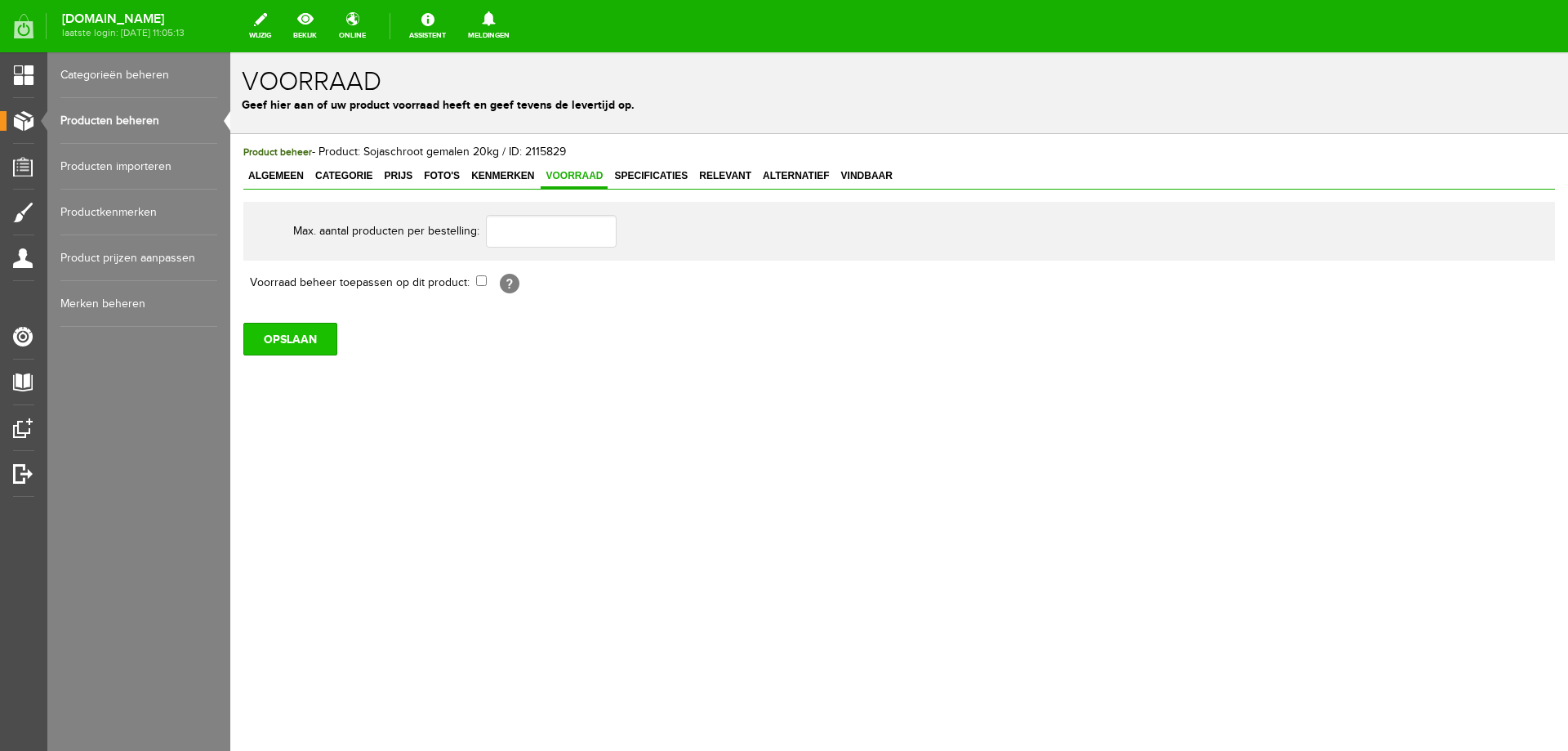
click at [298, 350] on input "OPSLAAN" at bounding box center [290, 339] width 94 height 32
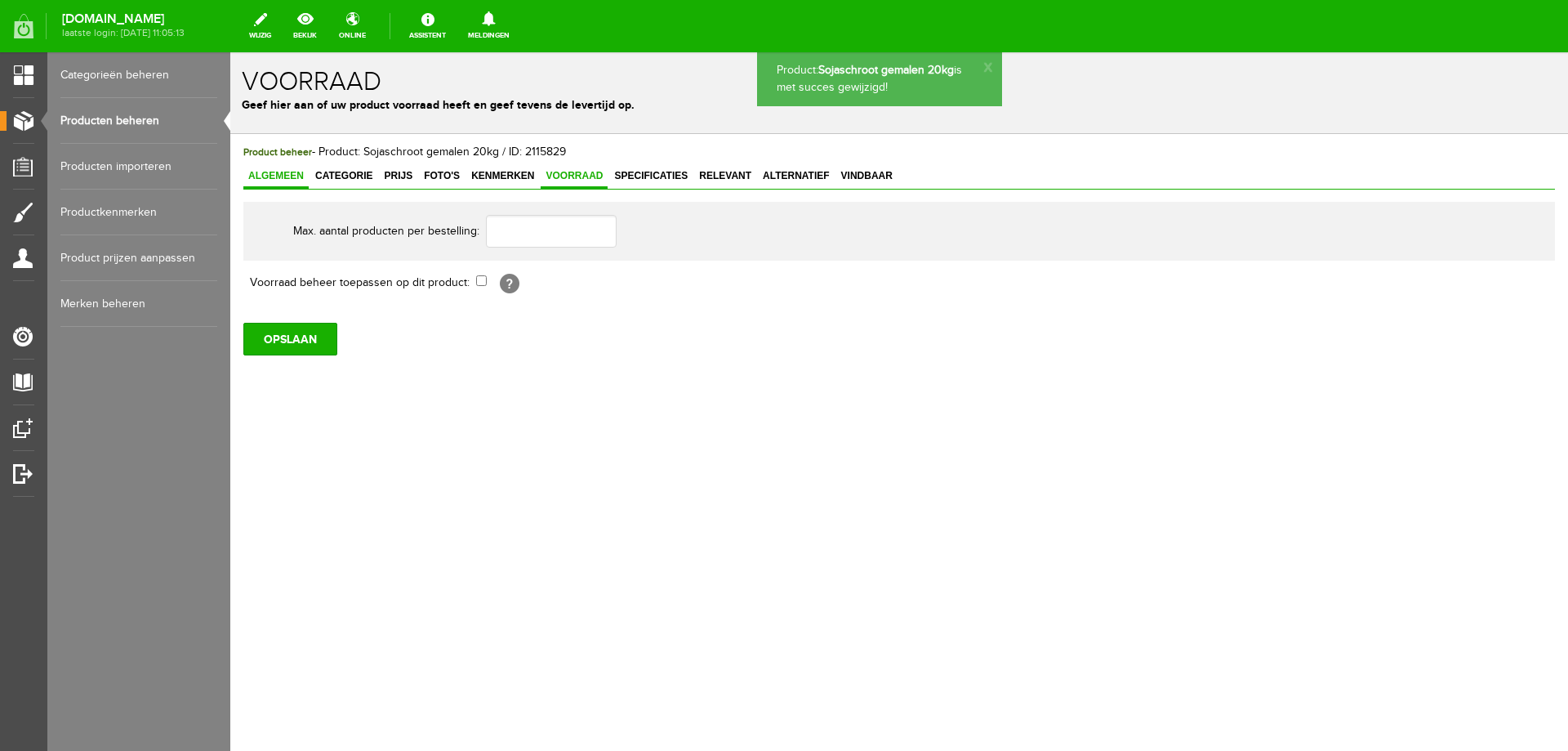
click at [272, 174] on span "Algemeen" at bounding box center [276, 175] width 66 height 11
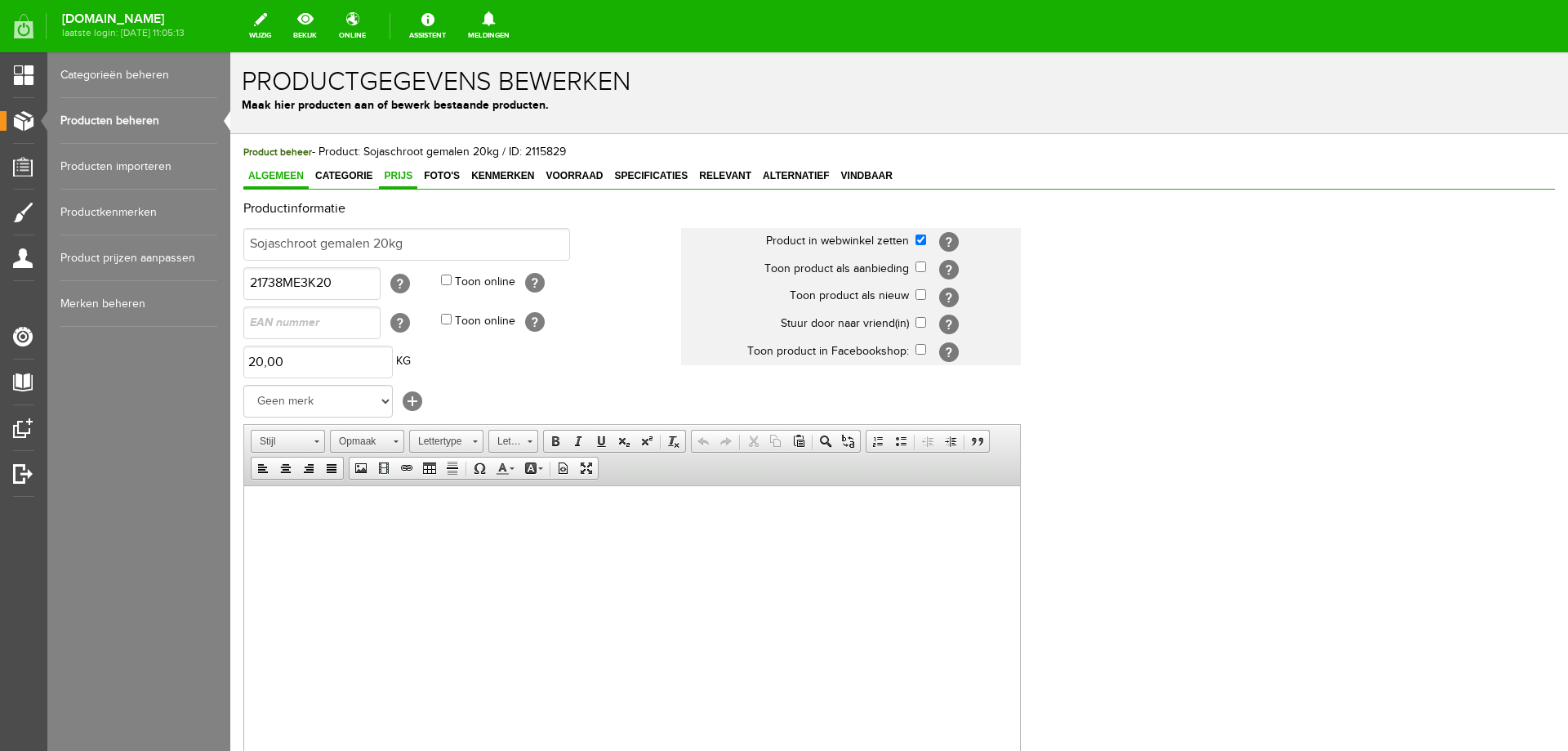
click at [397, 173] on span "Prijs" at bounding box center [398, 175] width 38 height 11
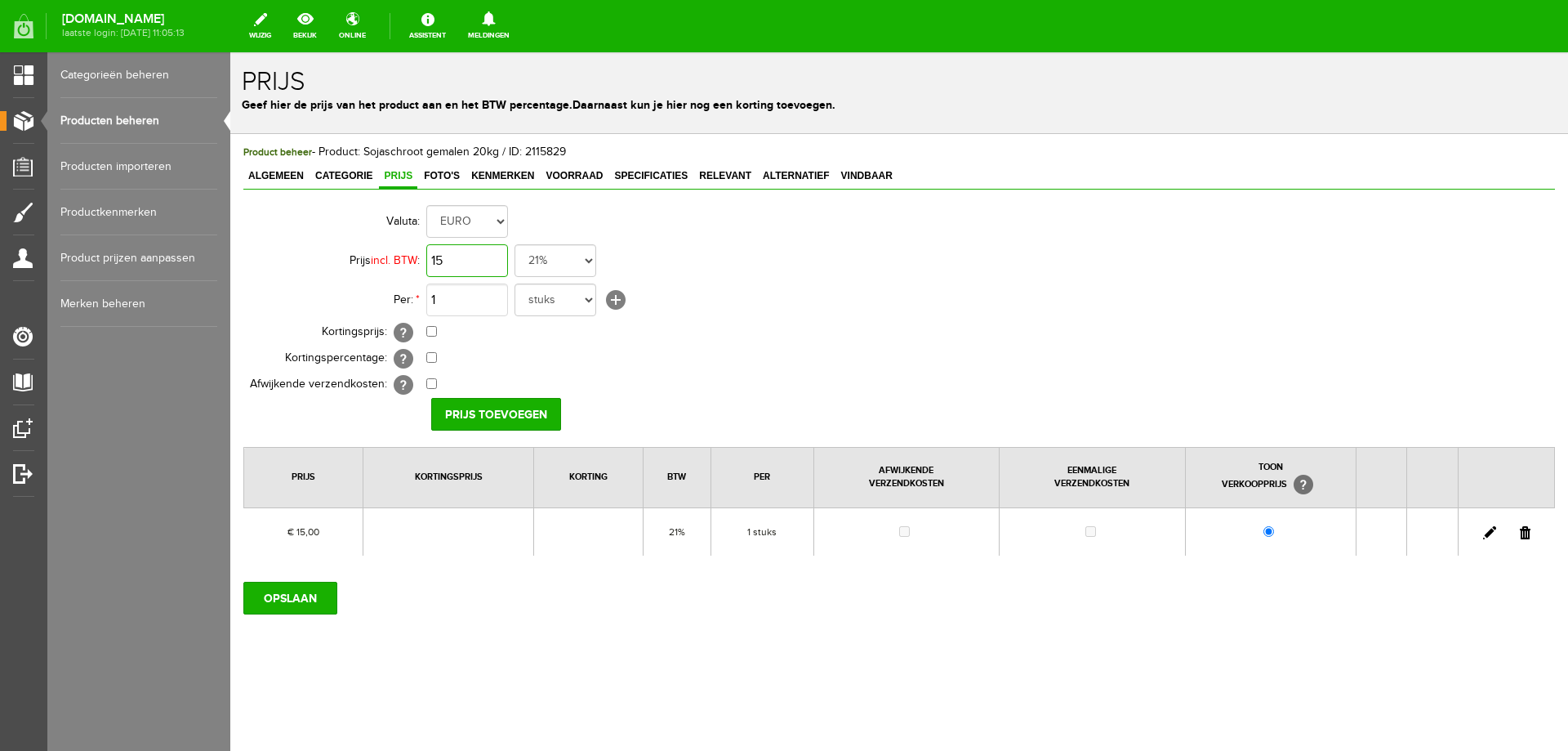
click at [489, 261] on input "15" at bounding box center [467, 261] width 82 height 32
type input "€ 13,75"
click at [532, 410] on input "Prijs toevoegen" at bounding box center [496, 414] width 130 height 32
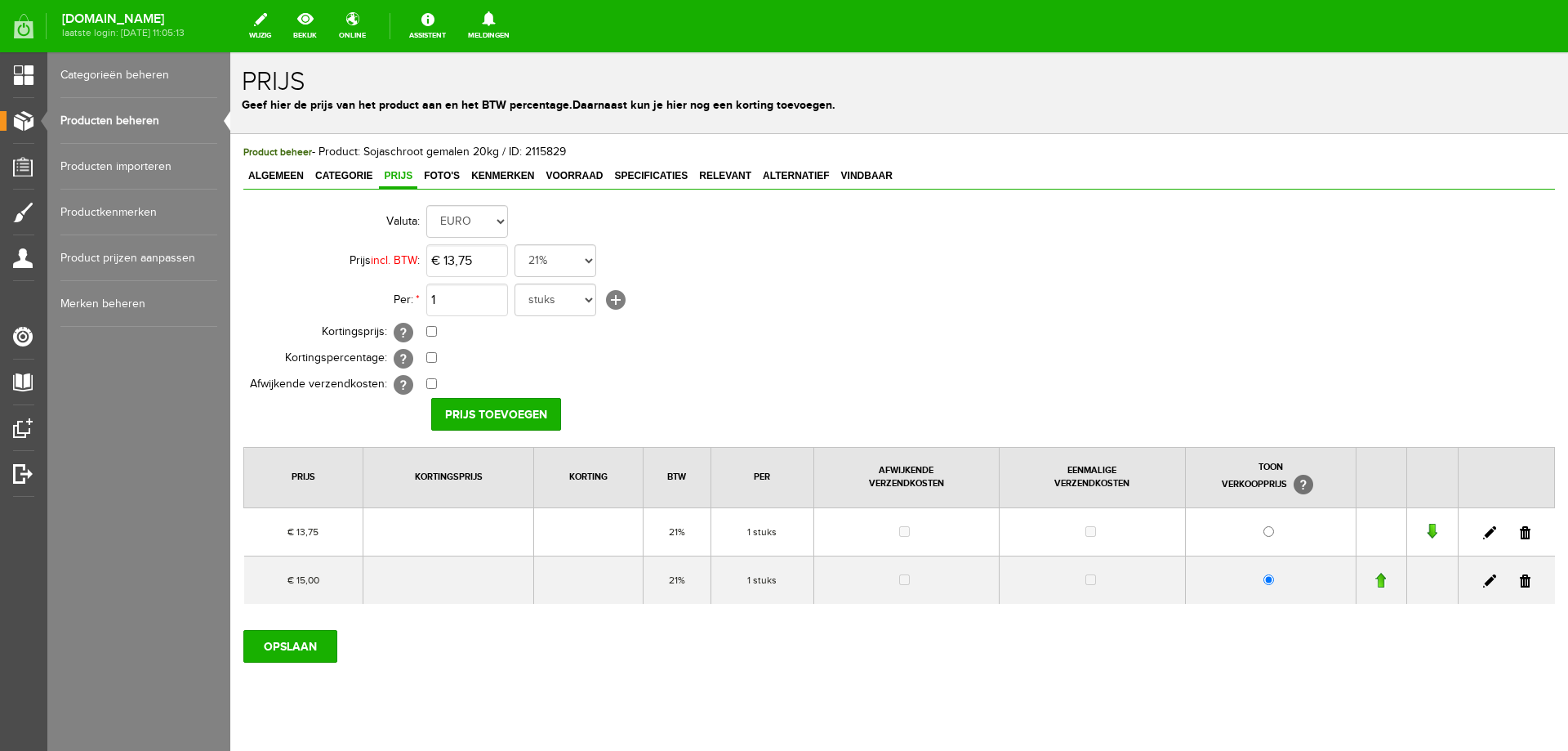
click at [1520, 581] on link at bounding box center [1525, 580] width 10 height 13
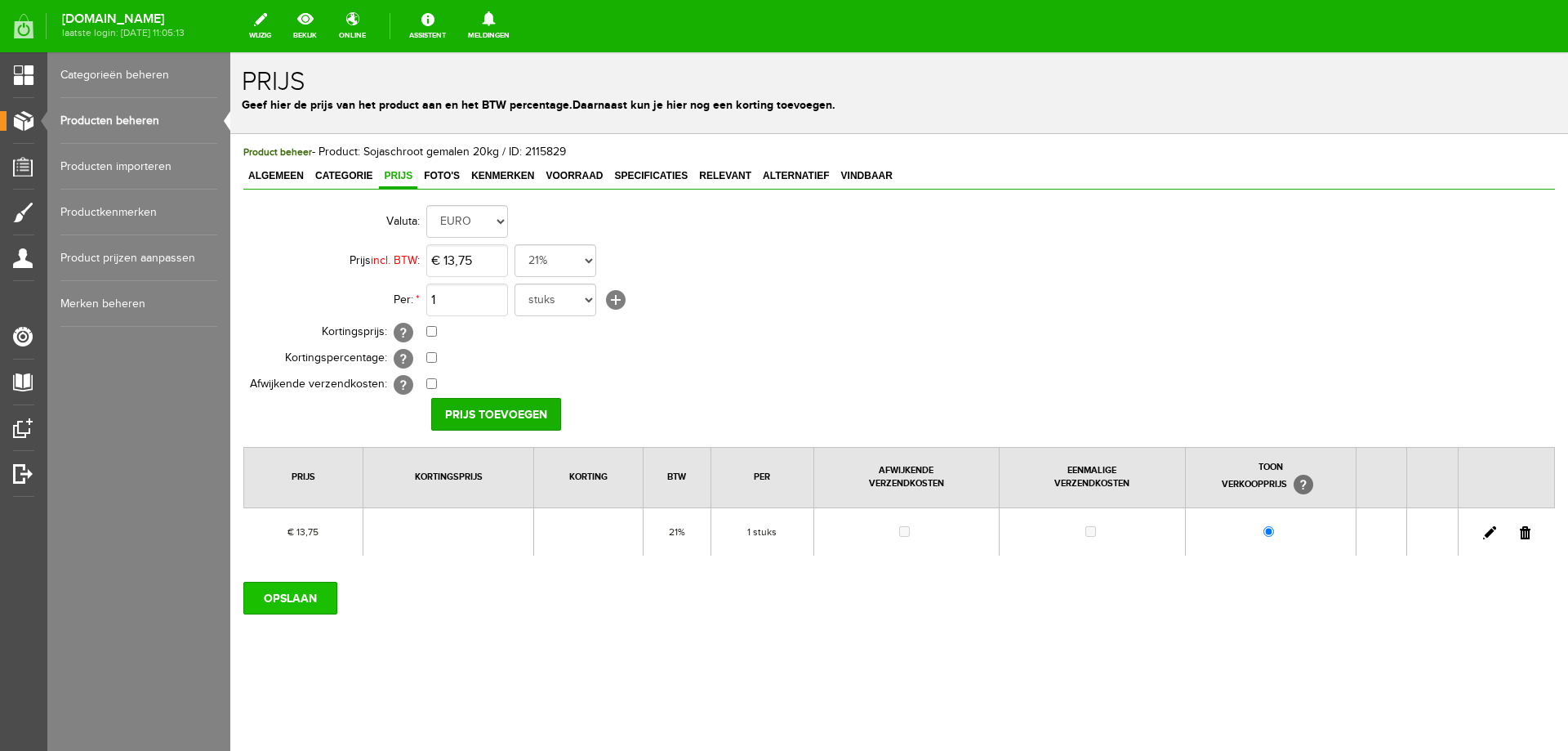
click at [312, 605] on input "OPSLAAN" at bounding box center [290, 598] width 94 height 32
click at [261, 182] on link "Algemeen" at bounding box center [276, 177] width 66 height 24
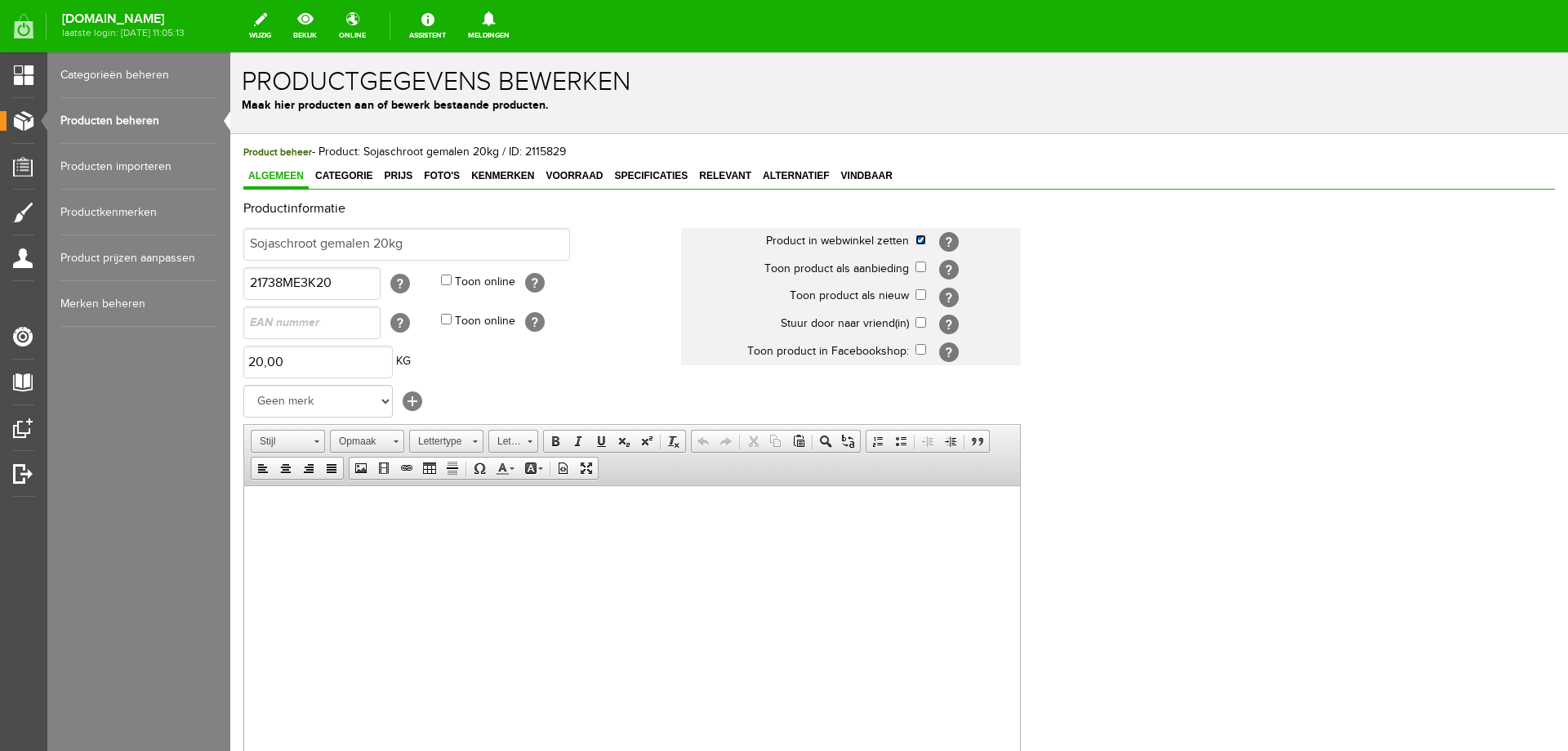
click at [919, 240] on input "checkbox" at bounding box center [921, 239] width 10 height 10
checkbox input "false"
click at [342, 388] on select "Geen merk Agrifirm Agruniek AKO Bayer Barenbrug Beaphar Beyers Bison Bleko BSI …" at bounding box center [318, 401] width 150 height 32
select select "145208"
click at [243, 385] on select "Geen merk Agrifirm Agruniek AKO Bayer Barenbrug Beaphar Beyers Bison Bleko BSI …" at bounding box center [318, 401] width 150 height 32
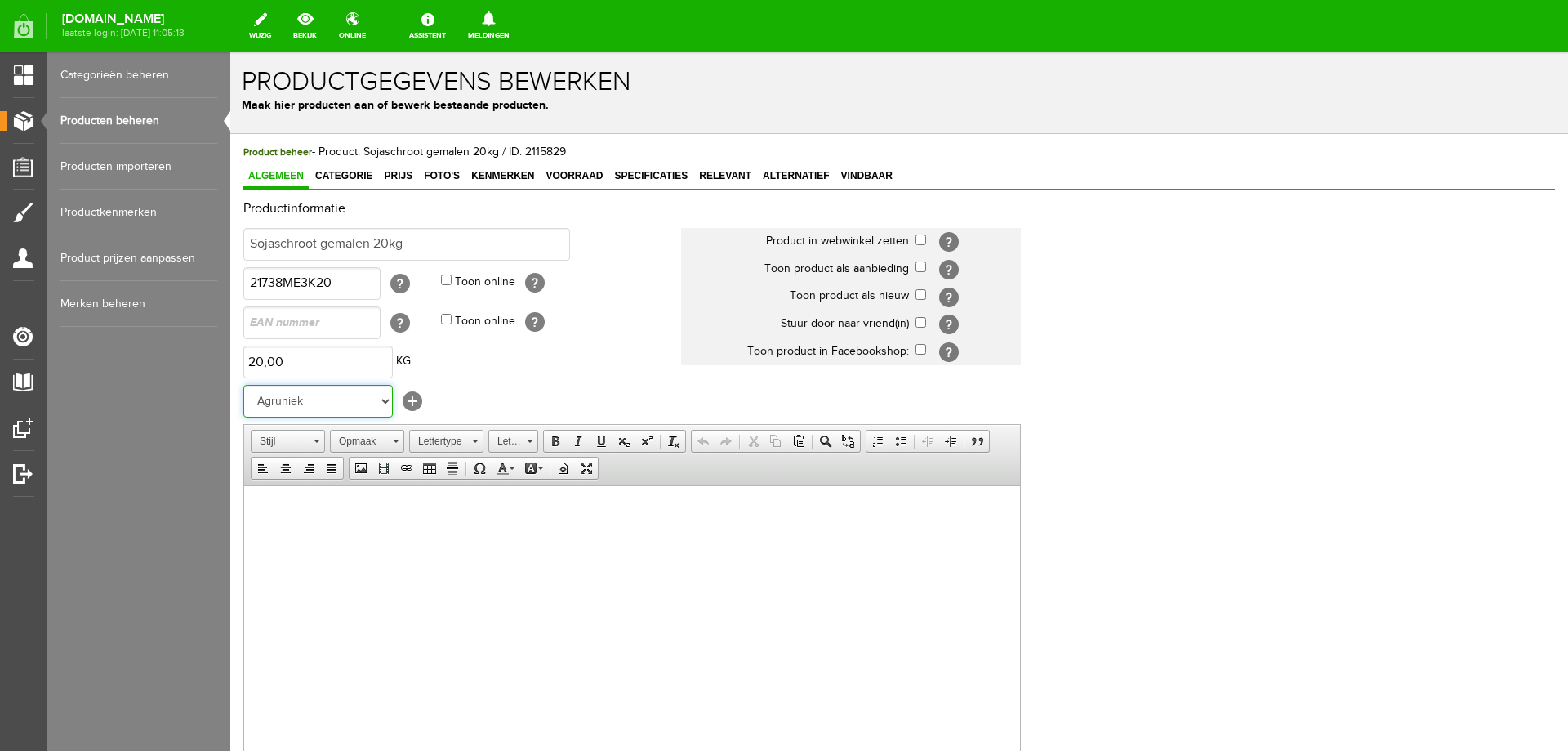
scroll to position [315, 0]
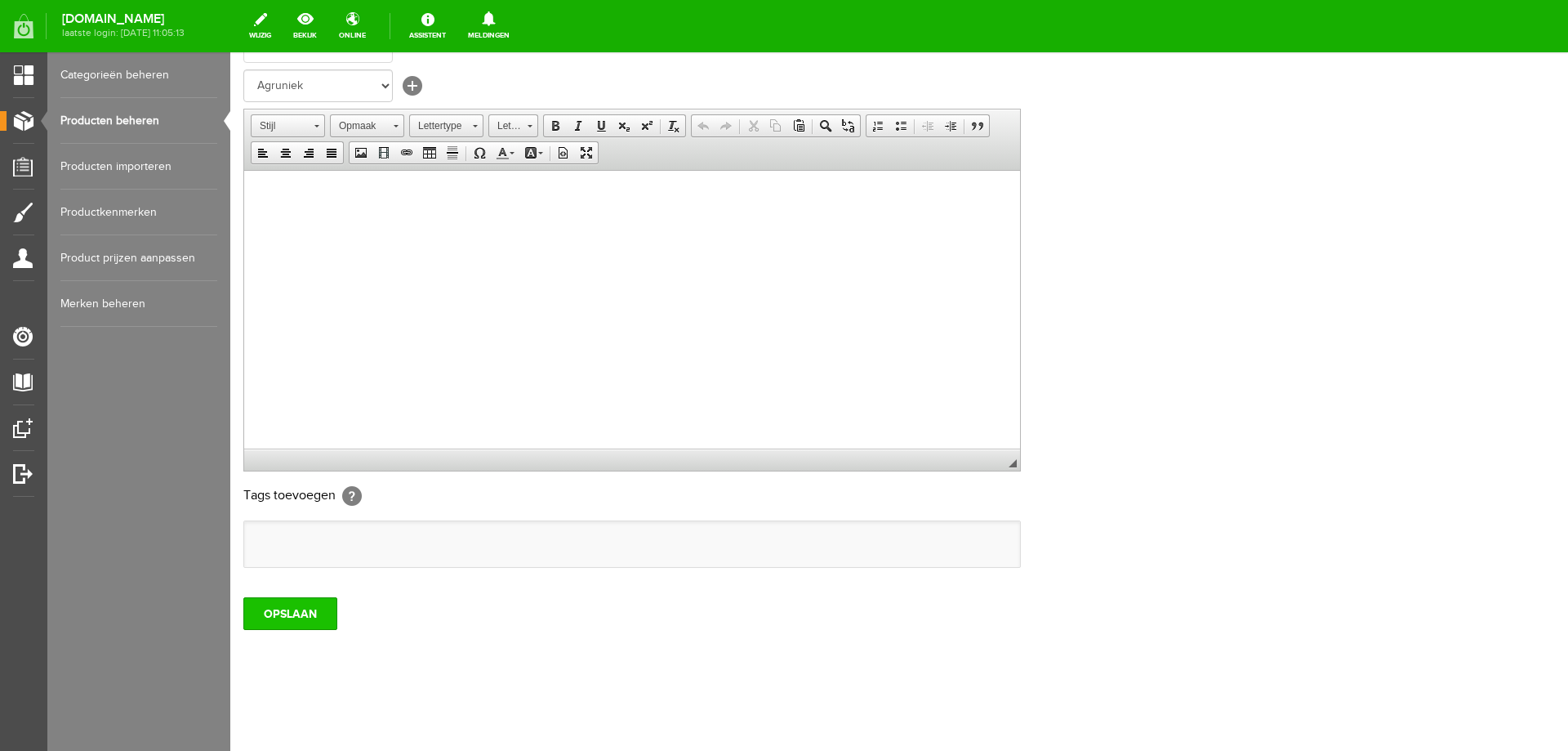
click at [292, 616] on input "OPSLAAN" at bounding box center [290, 613] width 94 height 32
